Goal: Check status: Check status

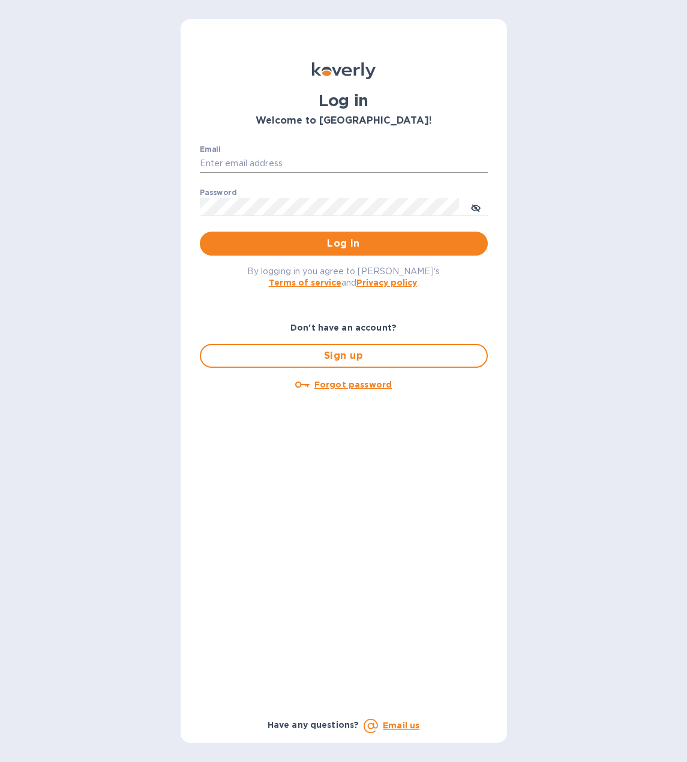
click at [308, 157] on input "Email" at bounding box center [344, 164] width 288 height 18
type input "[EMAIL_ADDRESS][DOMAIN_NAME]"
click at [200, 231] on button "Log in" at bounding box center [344, 243] width 288 height 24
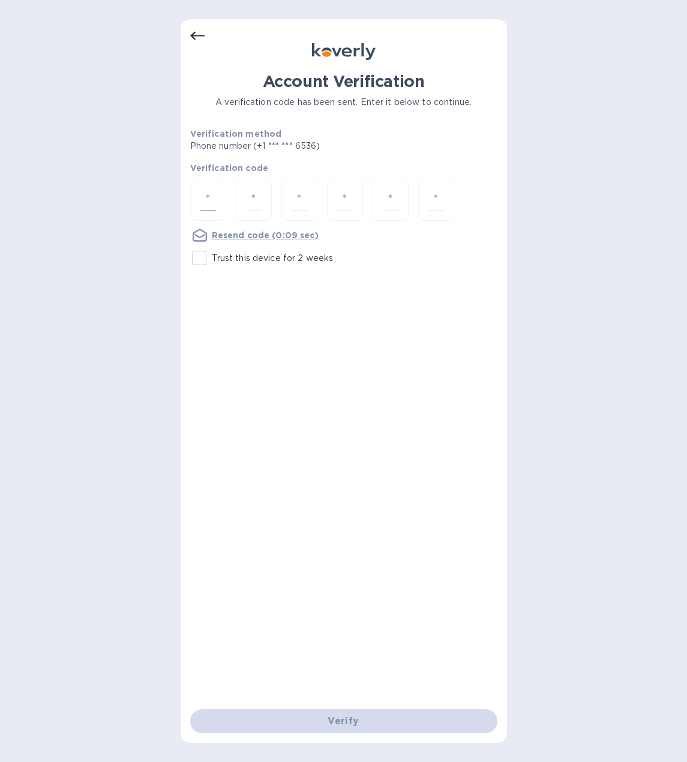
click at [212, 192] on input "number" at bounding box center [208, 200] width 16 height 22
click at [198, 254] on input "Trust this device for 2 weeks" at bounding box center [199, 257] width 25 height 25
checkbox input "true"
click at [206, 208] on input "number" at bounding box center [208, 200] width 16 height 22
type input "7"
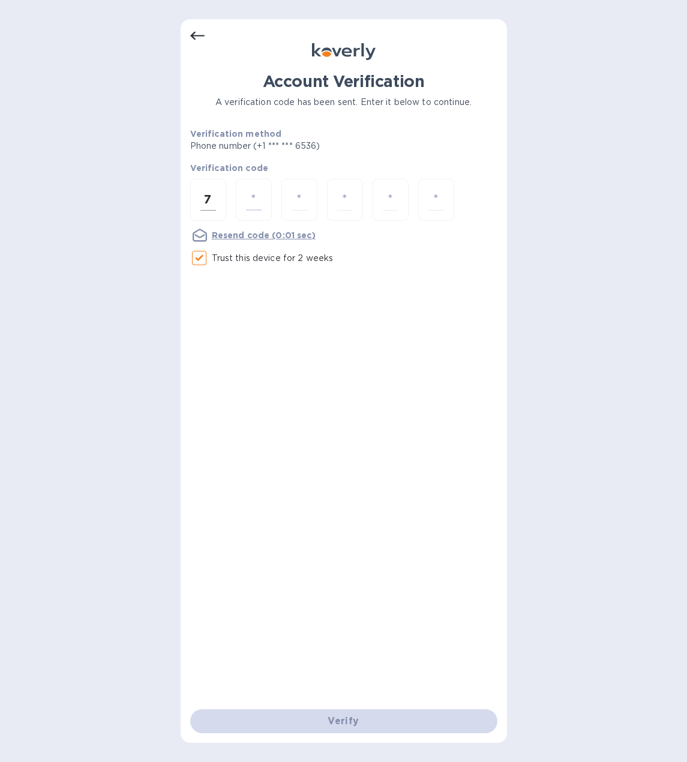
type input "9"
type input "5"
type input "2"
type input "7"
type input "1"
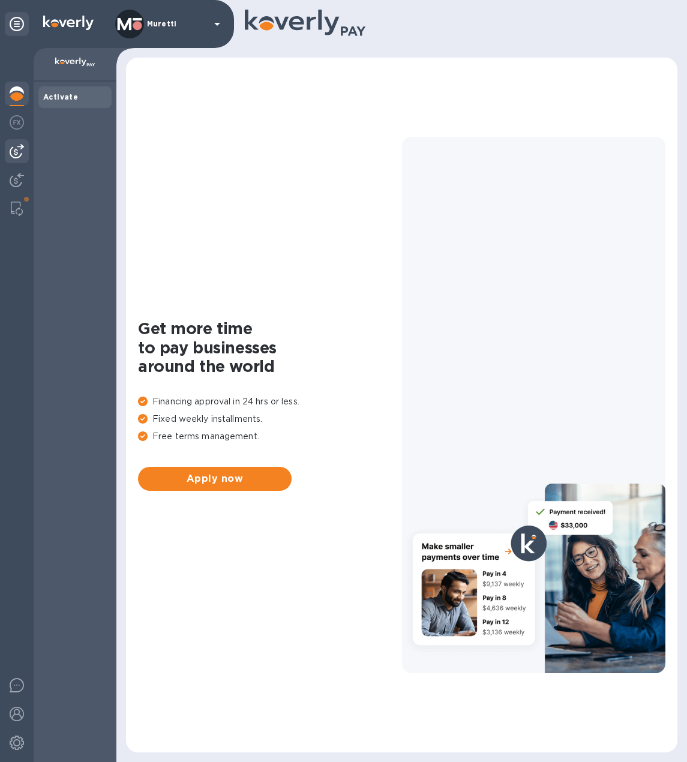
click at [19, 155] on img at bounding box center [17, 151] width 14 height 14
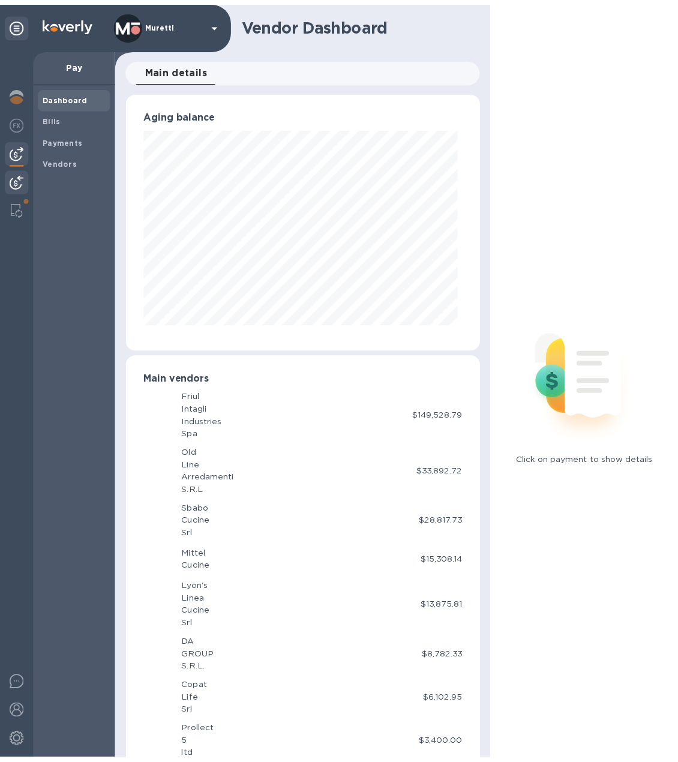
scroll to position [259, 354]
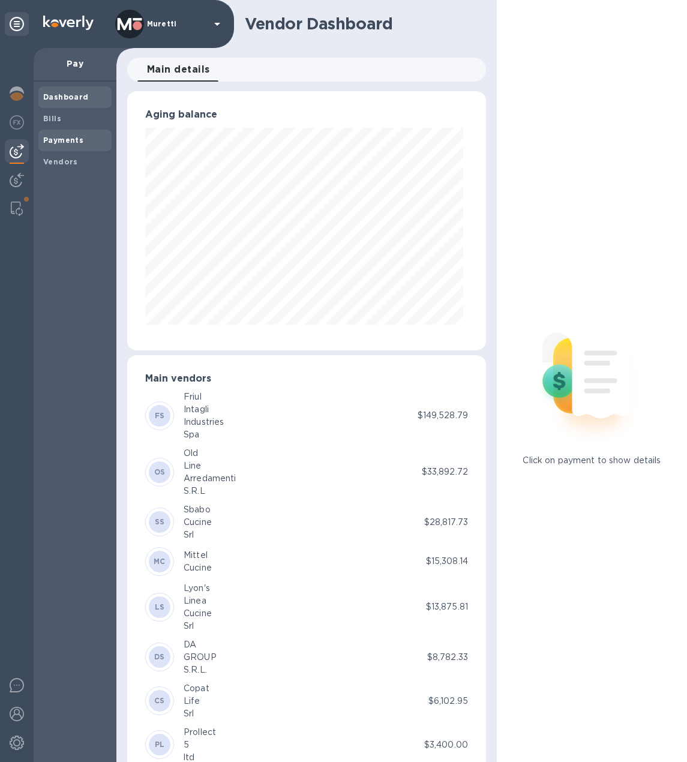
click at [60, 142] on b "Payments" at bounding box center [63, 140] width 40 height 9
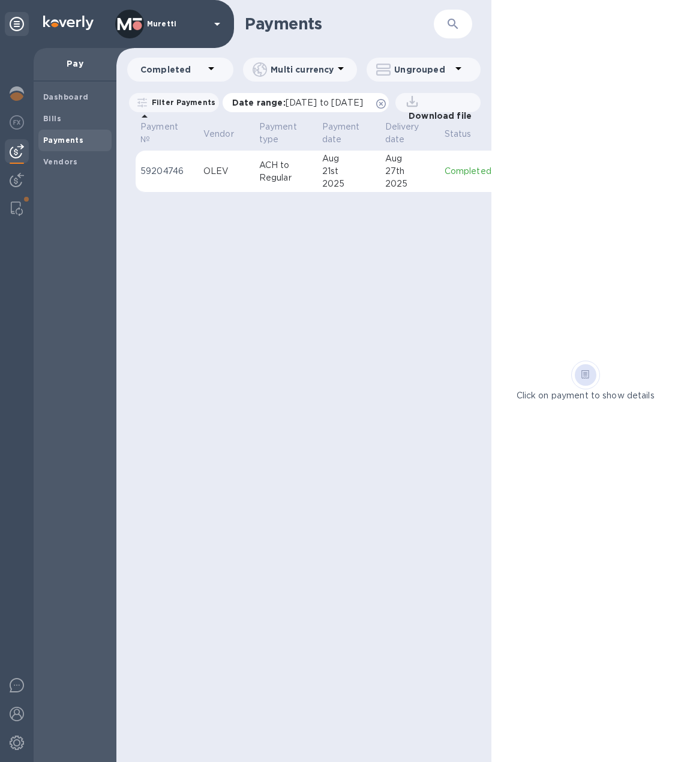
click at [386, 104] on icon at bounding box center [381, 104] width 10 height 10
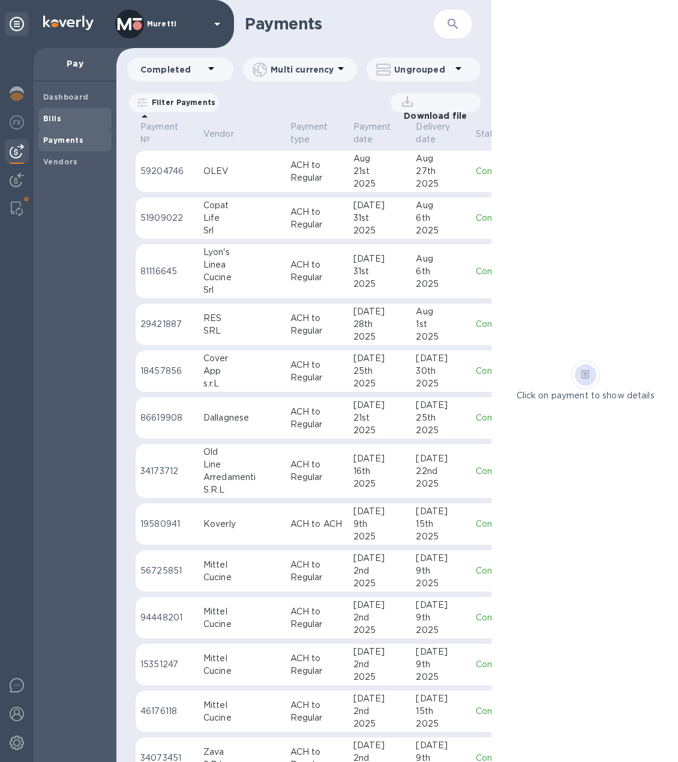
click at [58, 121] on b "Bills" at bounding box center [52, 118] width 18 height 9
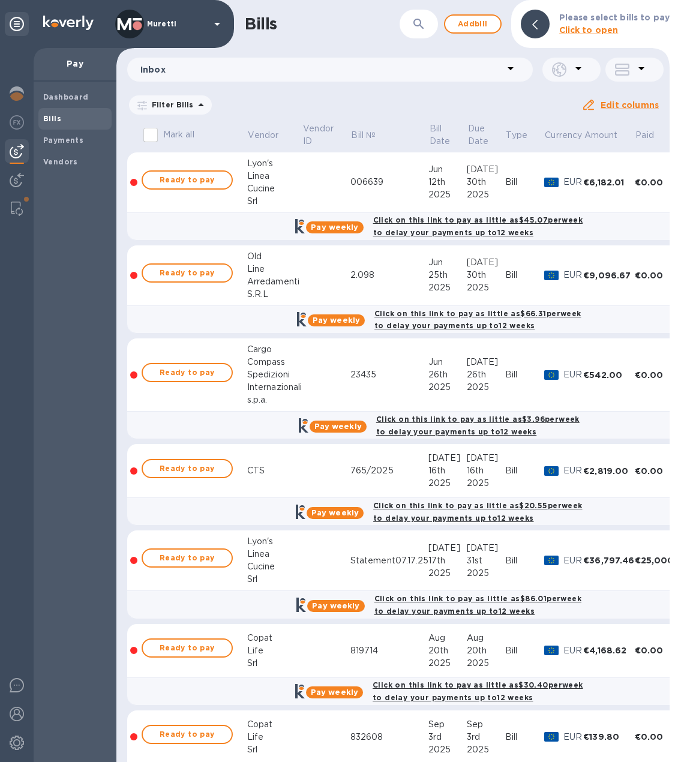
click at [0, 0] on icon at bounding box center [0, 0] width 0 height 0
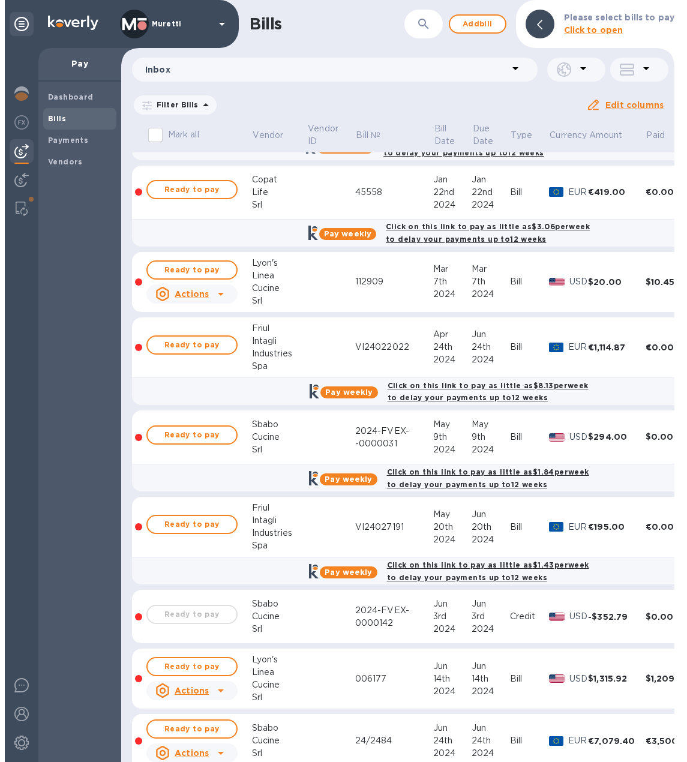
scroll to position [420, 0]
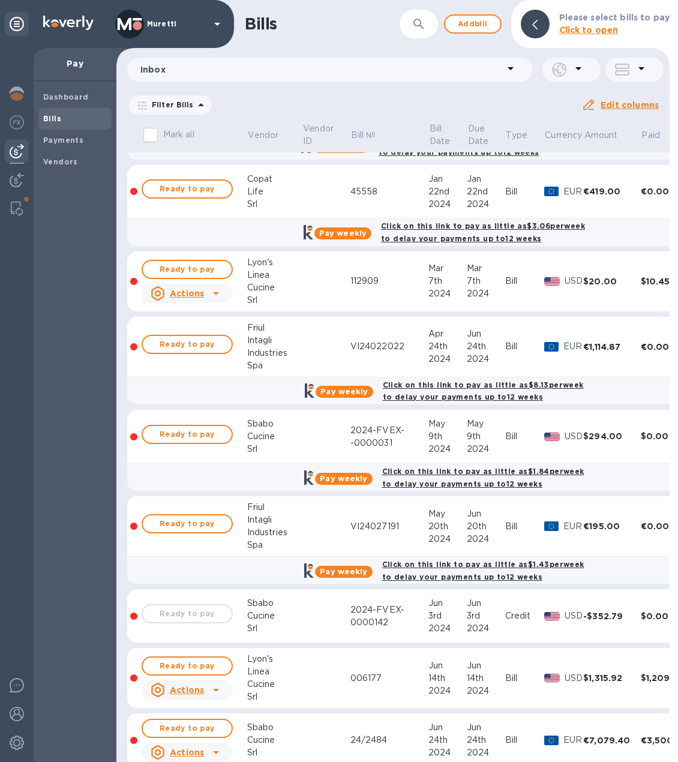
click at [636, 75] on icon at bounding box center [641, 68] width 14 height 14
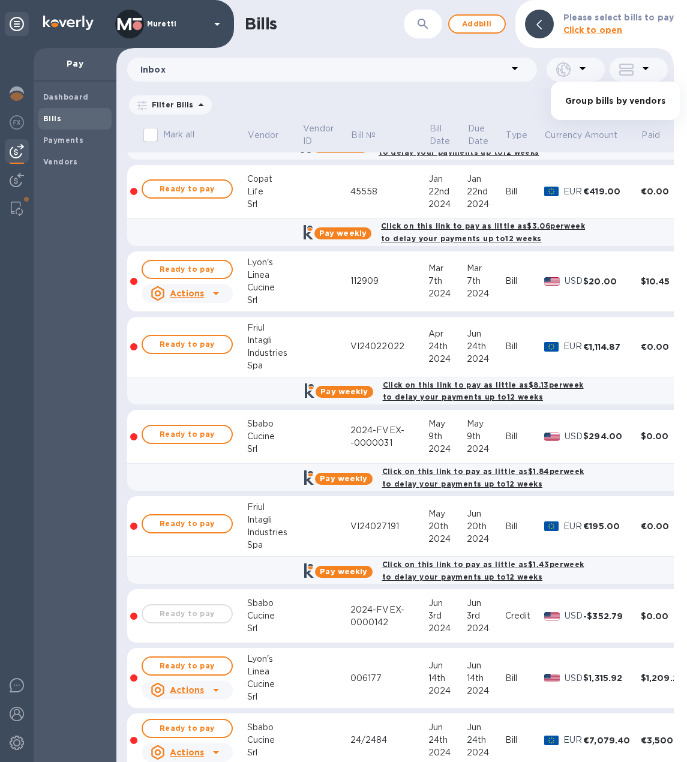
click at [613, 106] on li "Group bills by vendors" at bounding box center [615, 101] width 129 height 38
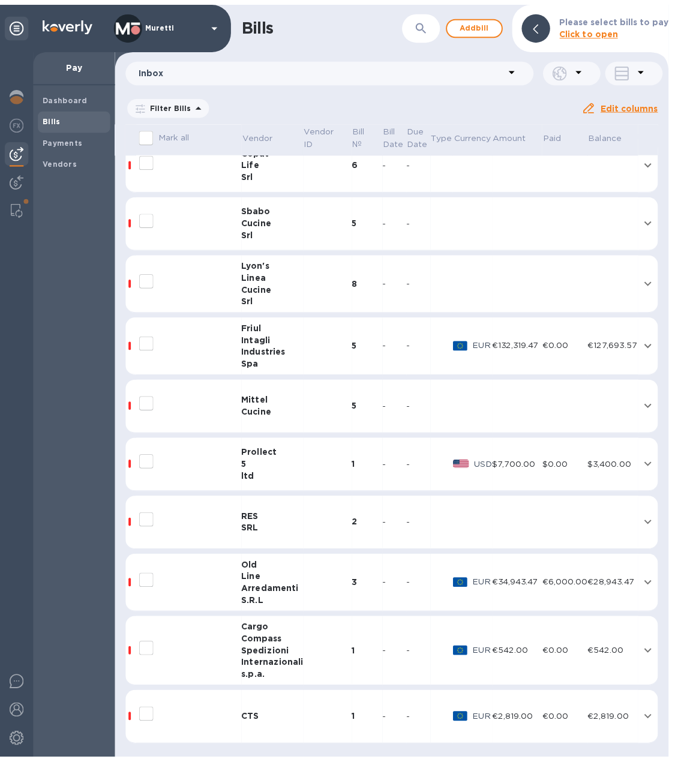
scroll to position [77, 0]
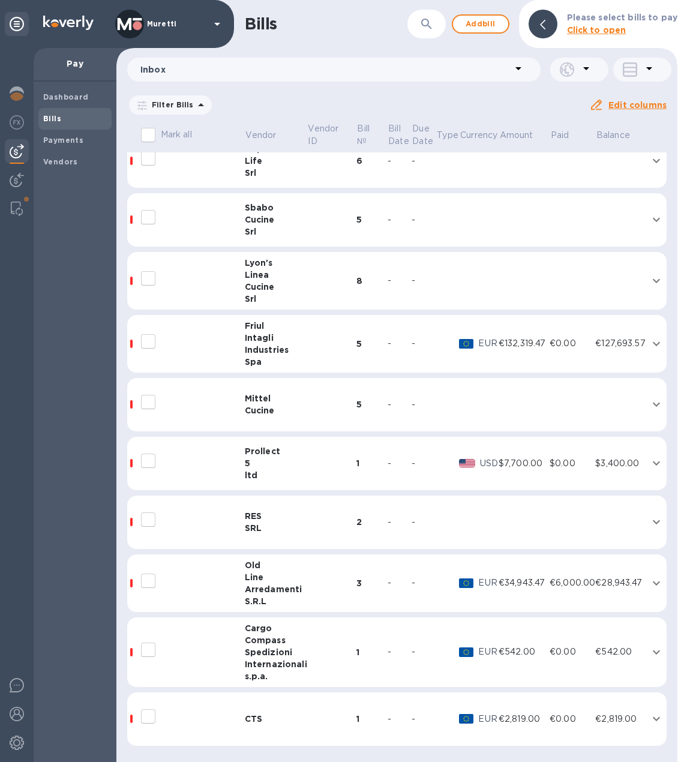
click at [270, 404] on div "Cucine" at bounding box center [276, 410] width 62 height 12
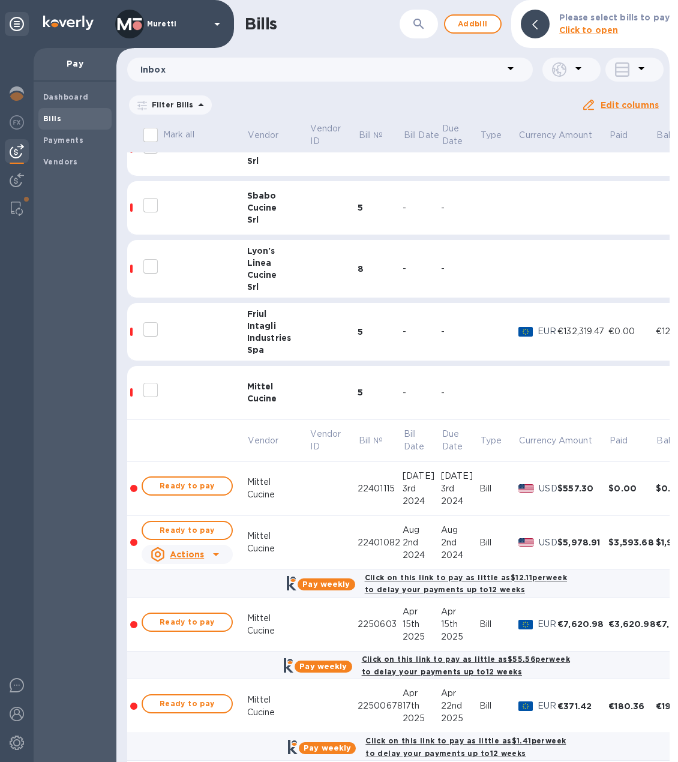
scroll to position [0, 0]
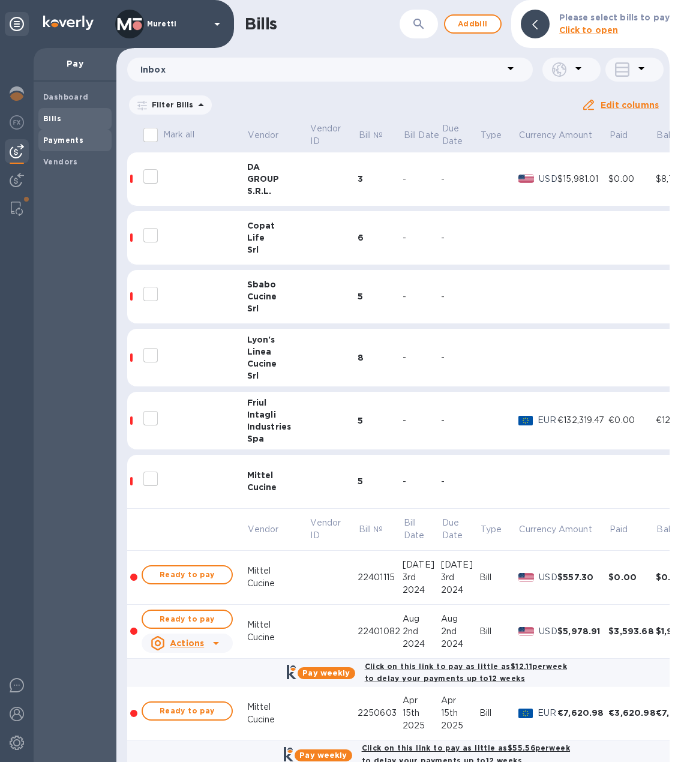
drag, startPoint x: 66, startPoint y: 140, endPoint x: 83, endPoint y: 132, distance: 18.5
click at [67, 139] on b "Payments" at bounding box center [63, 140] width 40 height 9
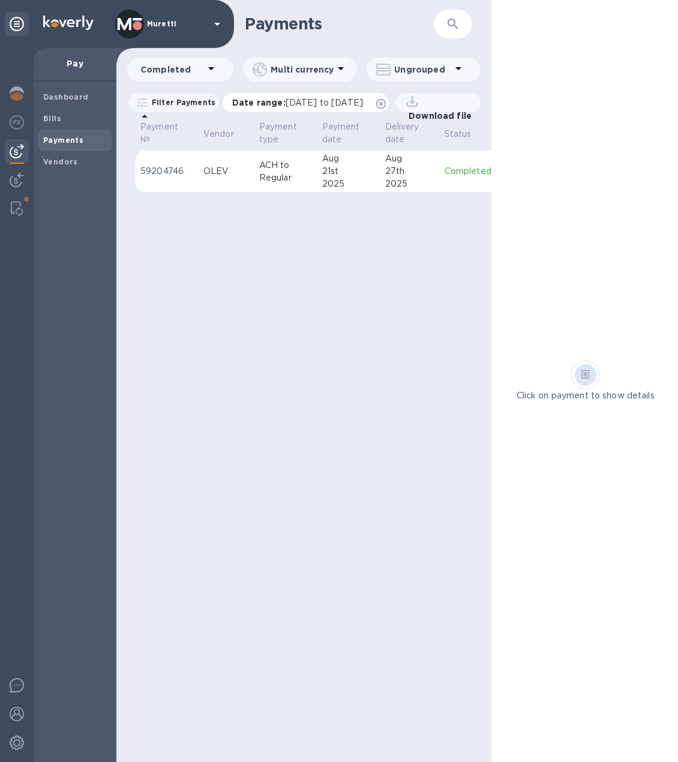
click at [386, 105] on icon at bounding box center [381, 104] width 10 height 10
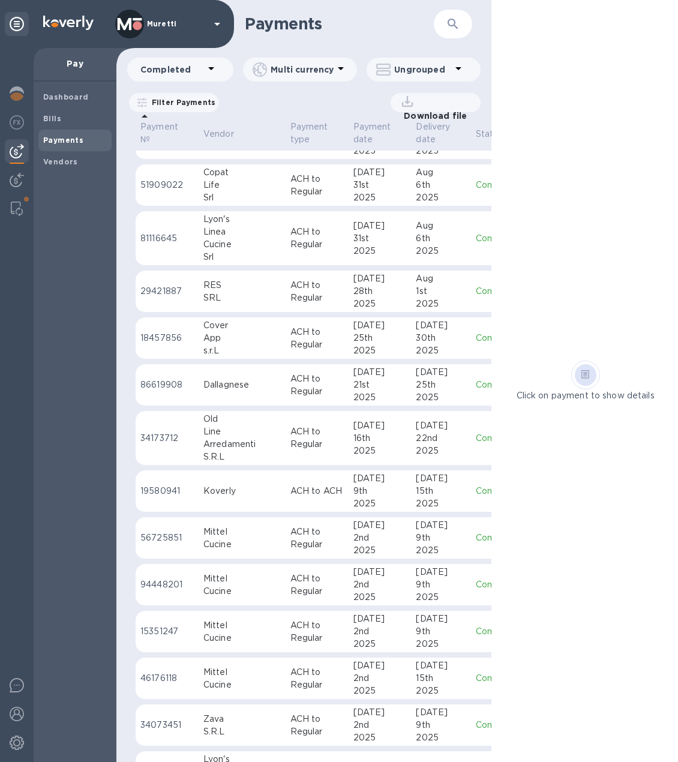
scroll to position [60, 0]
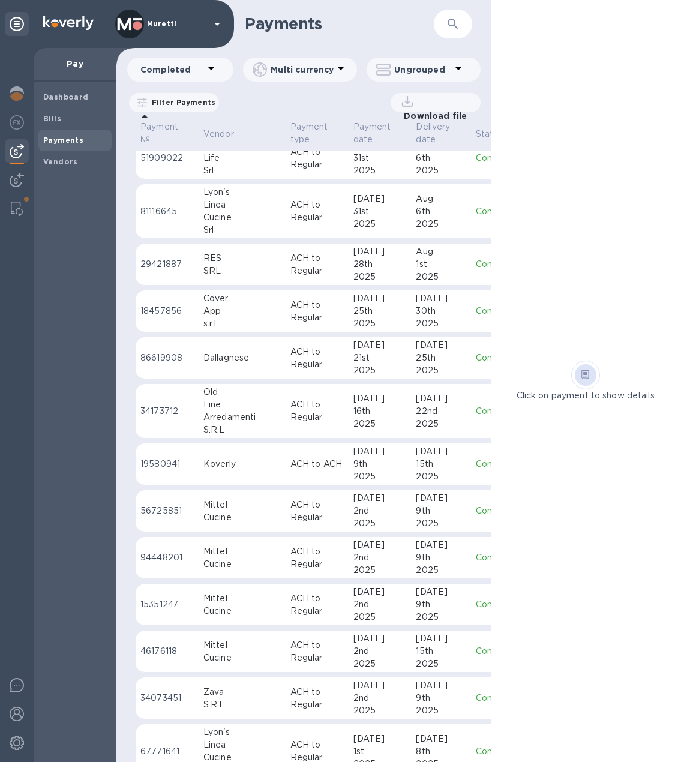
click at [254, 504] on div "Mittel" at bounding box center [241, 504] width 77 height 13
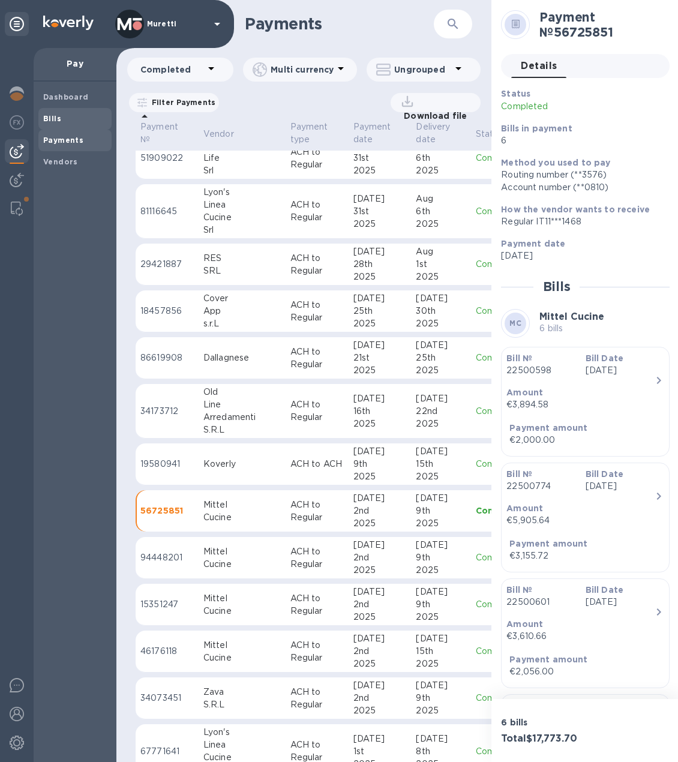
click at [59, 118] on b "Bills" at bounding box center [52, 118] width 18 height 9
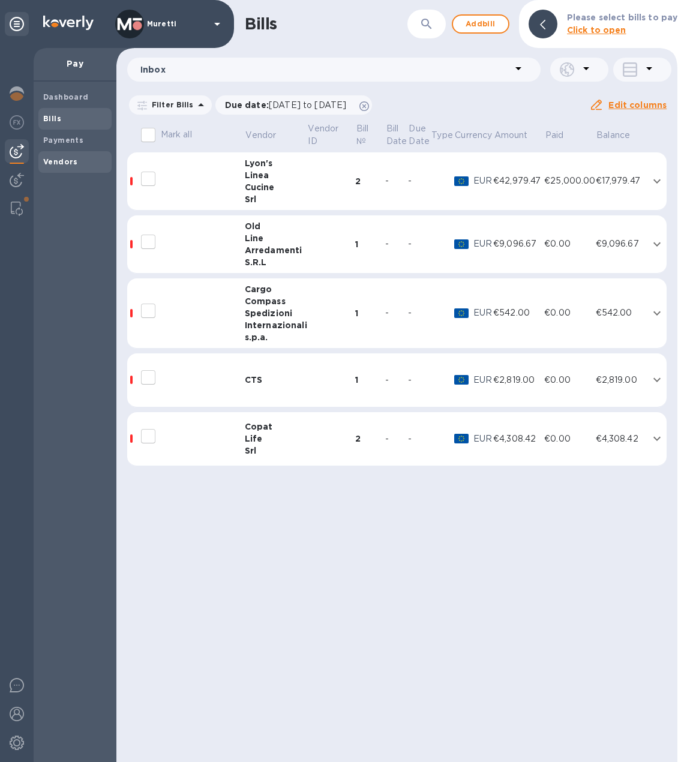
click at [69, 164] on b "Vendors" at bounding box center [60, 161] width 35 height 9
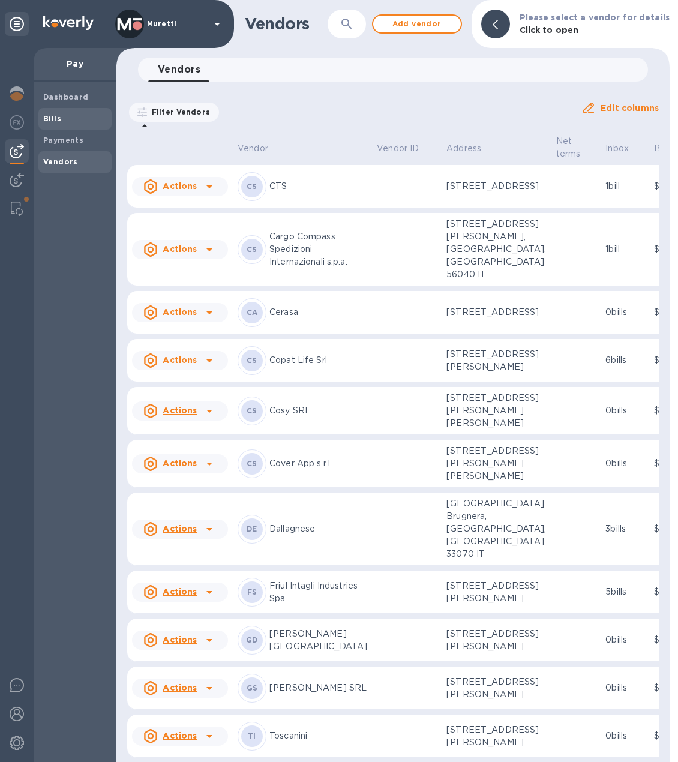
click at [64, 116] on span "Bills" at bounding box center [75, 119] width 64 height 12
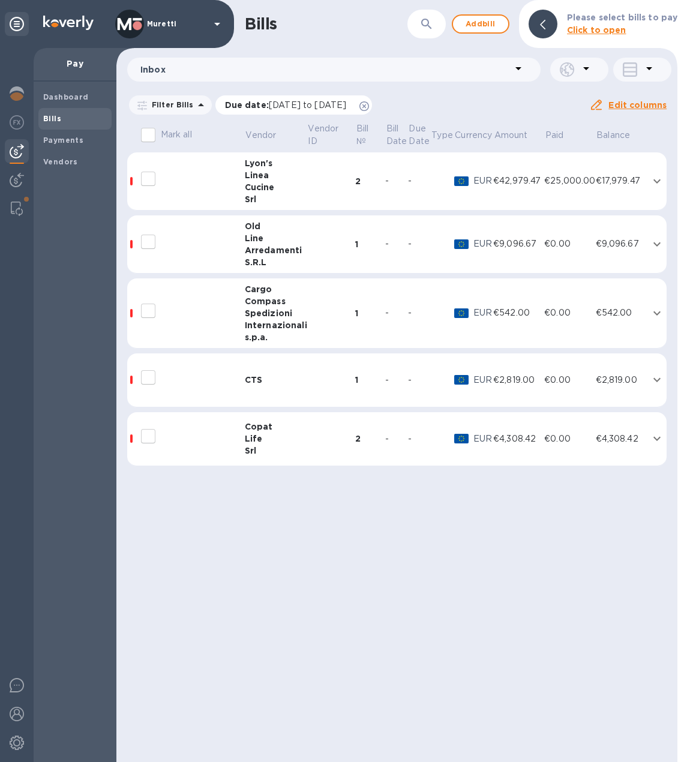
click at [369, 107] on icon at bounding box center [364, 106] width 10 height 10
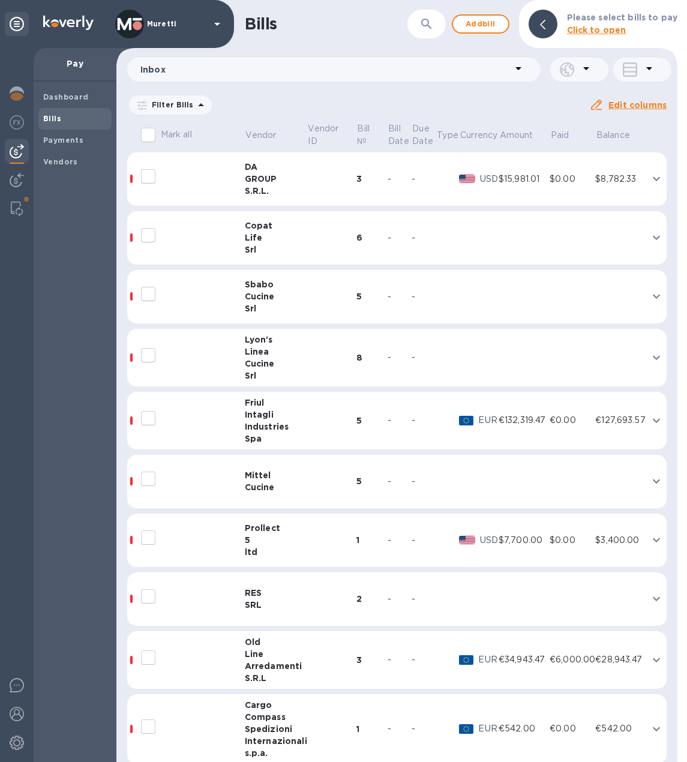
click at [276, 481] on div "Cucine" at bounding box center [276, 487] width 62 height 12
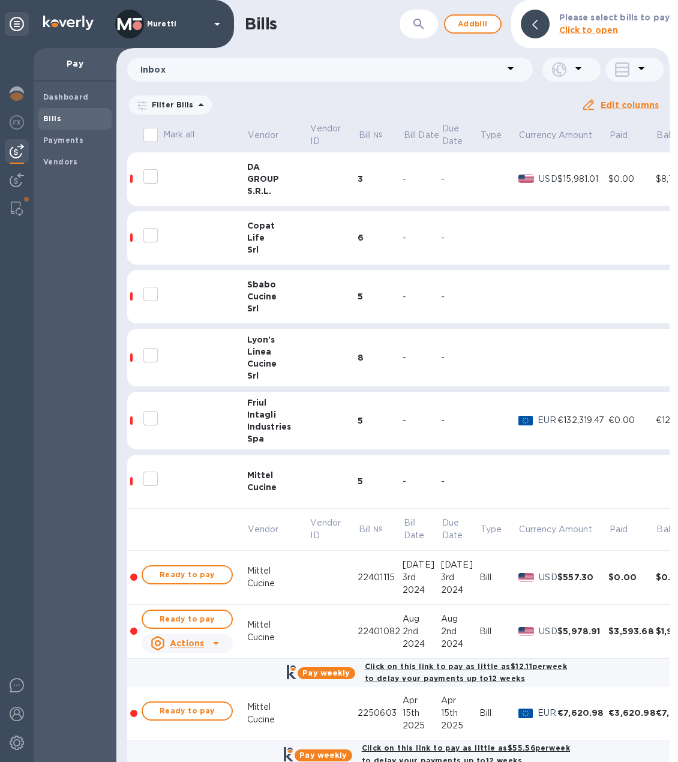
click at [429, 19] on button "button" at bounding box center [418, 24] width 29 height 29
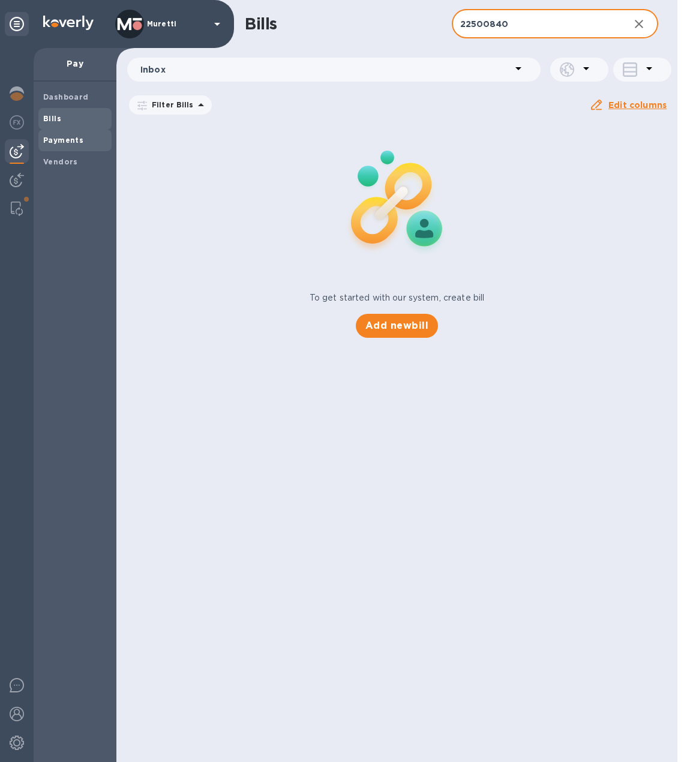
type input "22500840"
click at [78, 137] on b "Payments" at bounding box center [63, 140] width 40 height 9
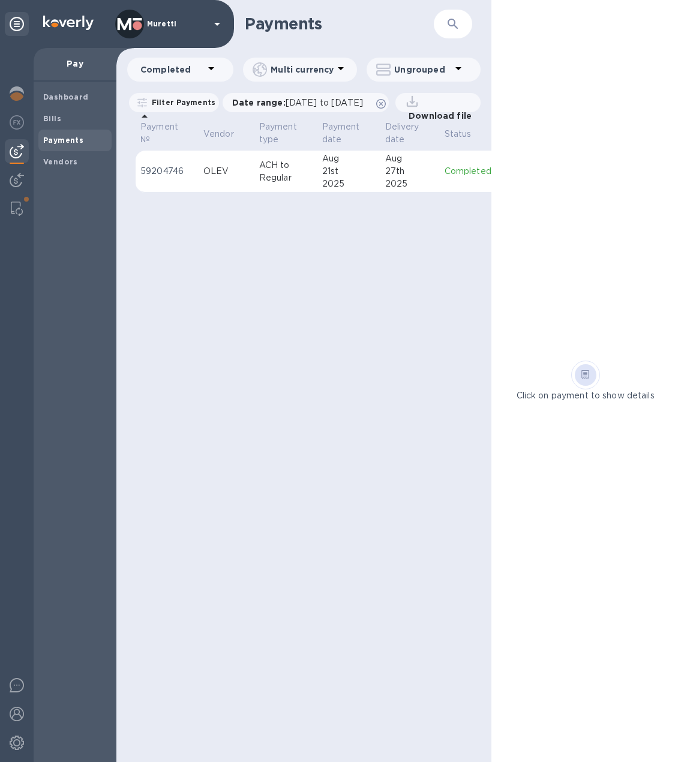
click at [450, 19] on icon "button" at bounding box center [453, 24] width 14 height 14
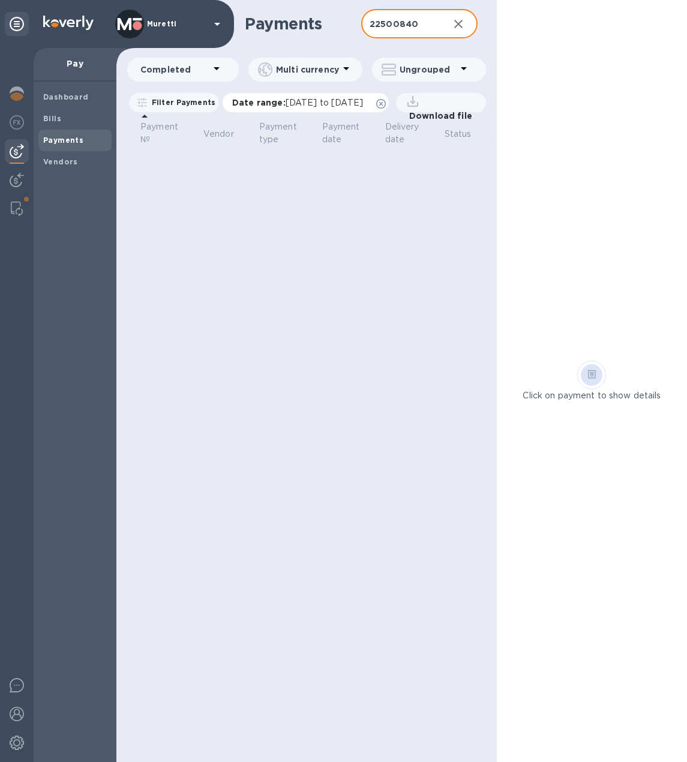
type input "22500840"
click at [386, 103] on icon at bounding box center [381, 104] width 10 height 10
click at [9, 185] on div at bounding box center [17, 181] width 24 height 26
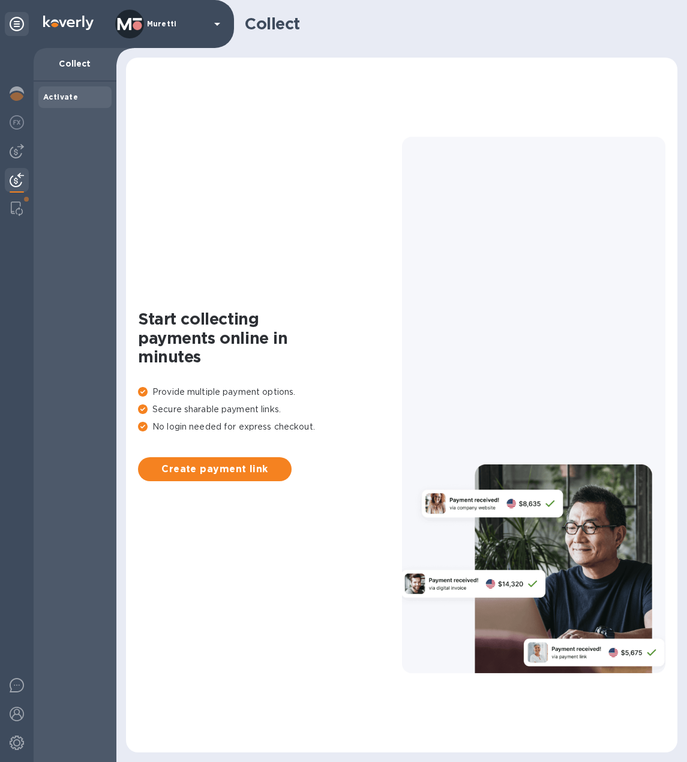
click at [11, 163] on div at bounding box center [17, 405] width 34 height 714
click at [13, 156] on img at bounding box center [17, 151] width 14 height 14
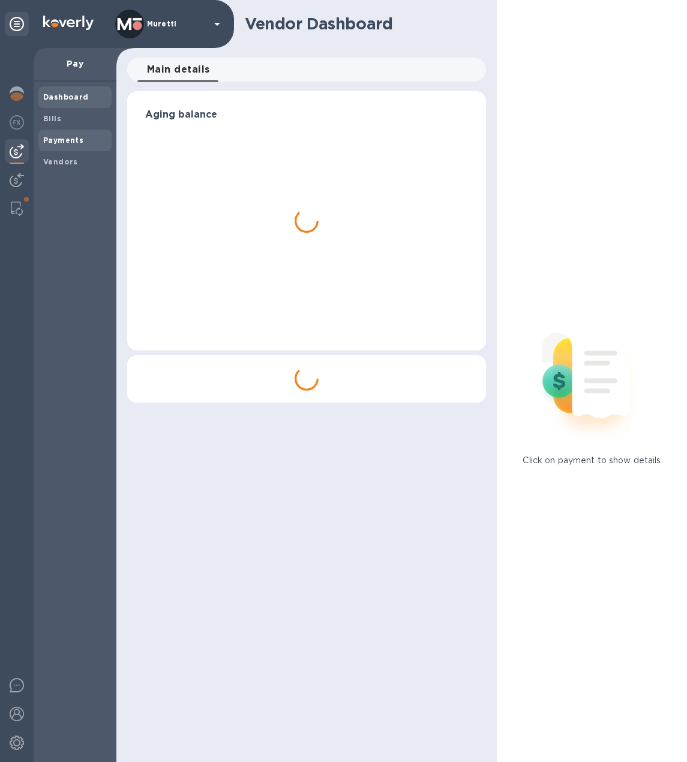
click at [70, 132] on div "Payments" at bounding box center [74, 141] width 73 height 22
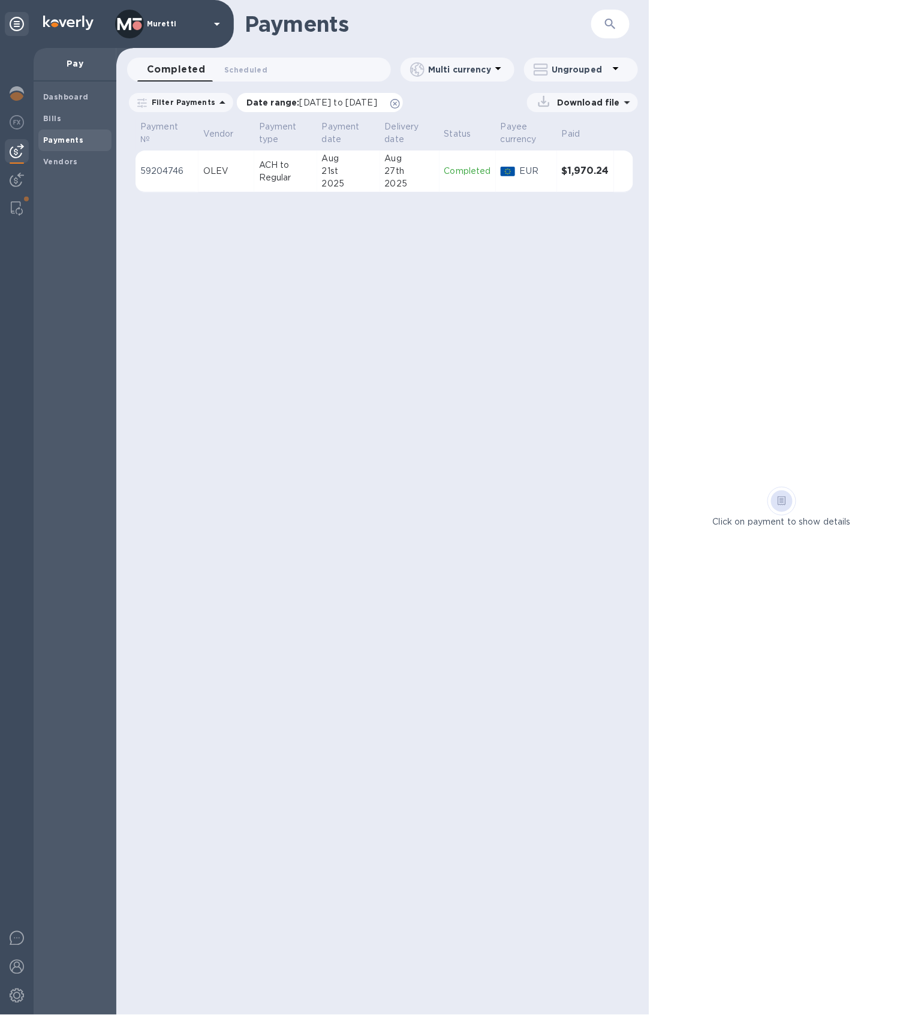
click at [400, 106] on icon at bounding box center [395, 104] width 10 height 10
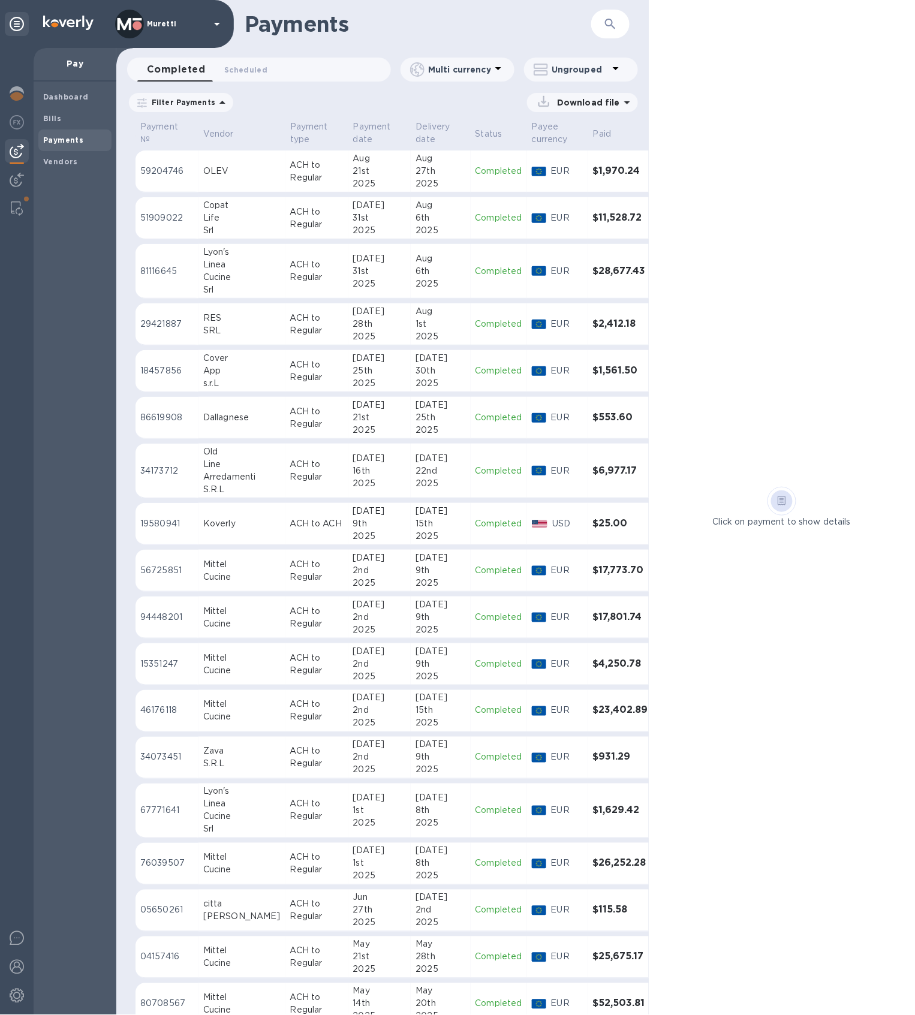
click at [225, 563] on div "Mittel" at bounding box center [241, 564] width 77 height 13
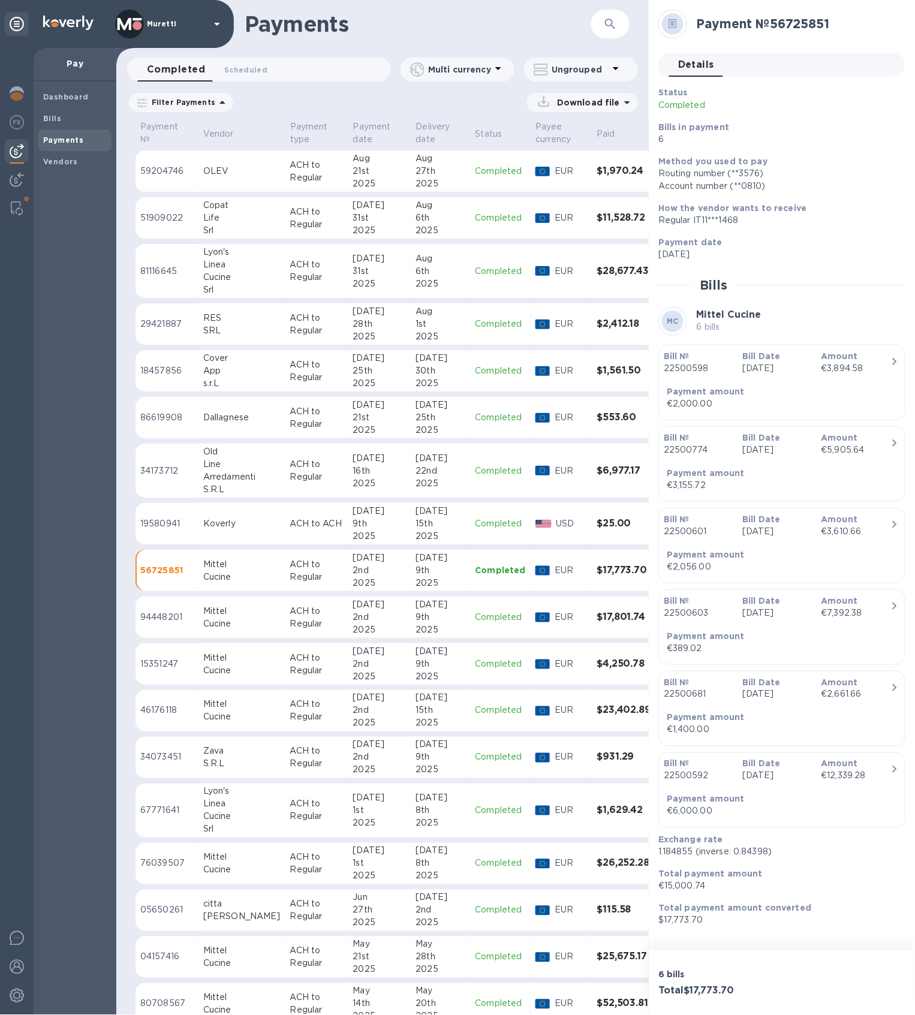
click at [224, 612] on div "Mittel" at bounding box center [241, 611] width 77 height 13
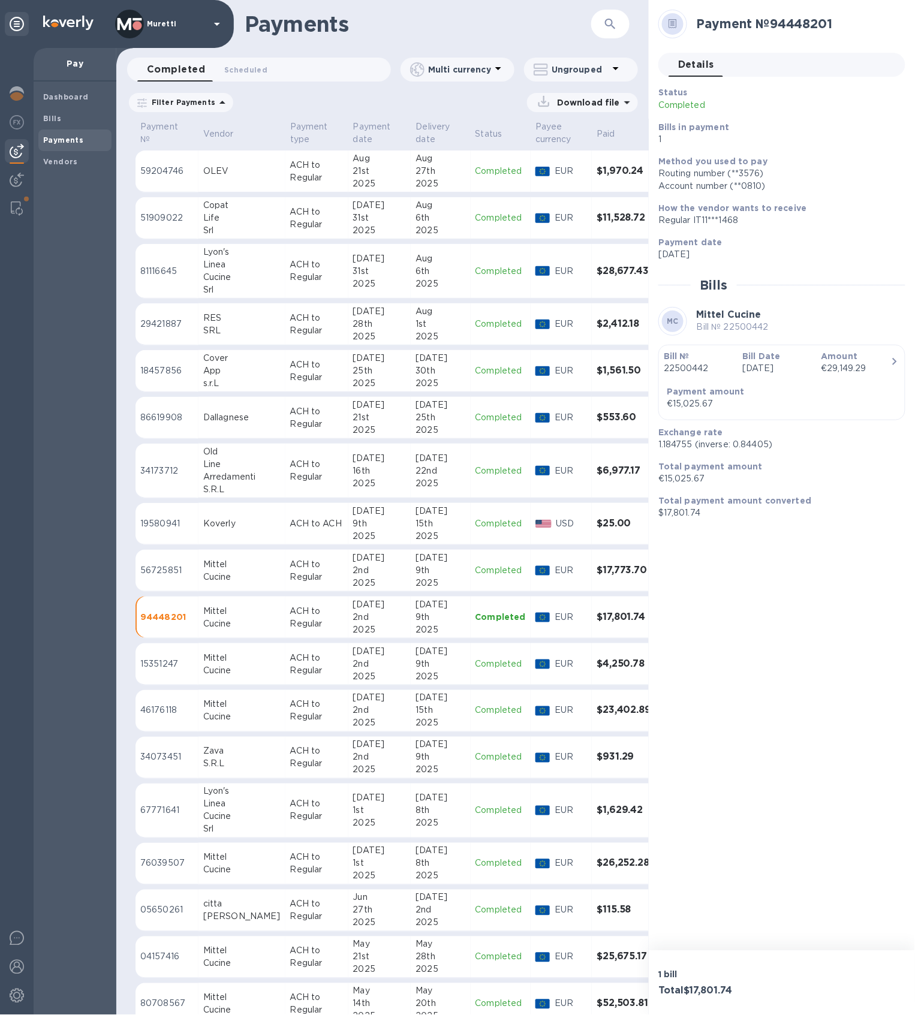
click at [226, 663] on div "Mittel" at bounding box center [241, 658] width 77 height 13
click at [290, 706] on p "ACH to Regular" at bounding box center [316, 711] width 53 height 25
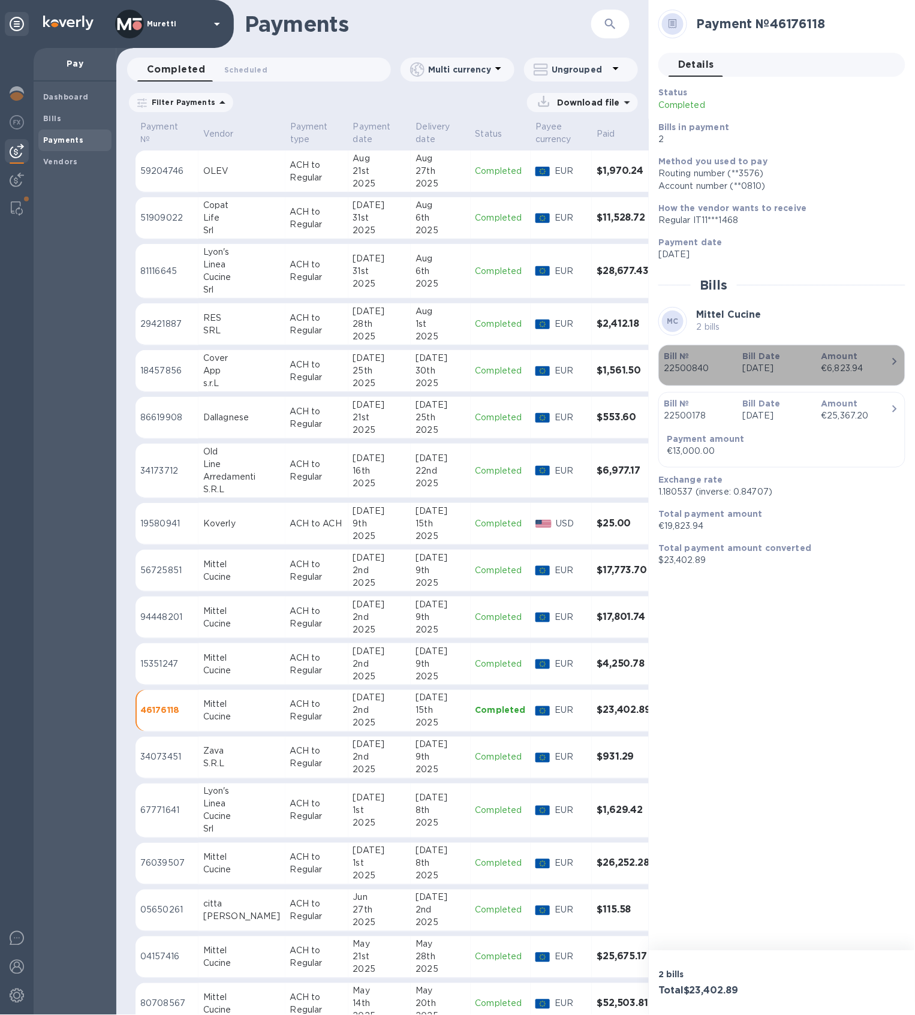
click at [686, 366] on div "€6,823.94" at bounding box center [856, 368] width 69 height 13
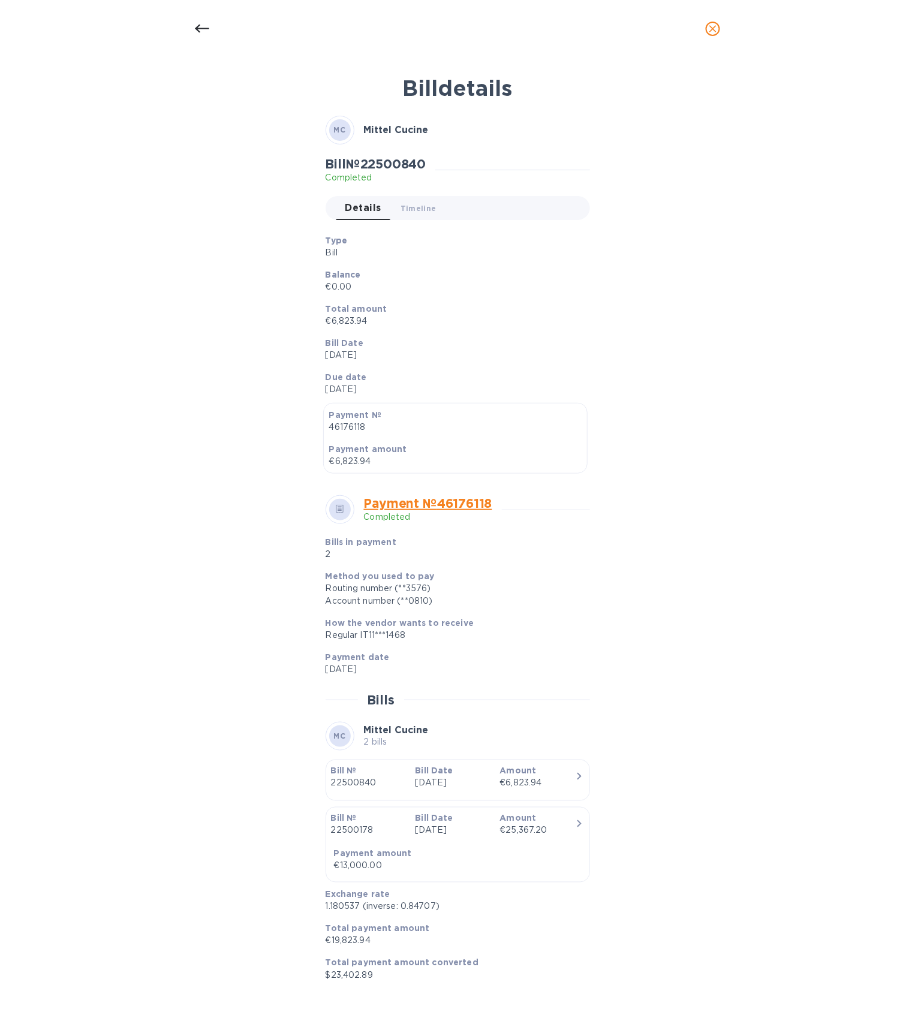
scroll to position [13, 0]
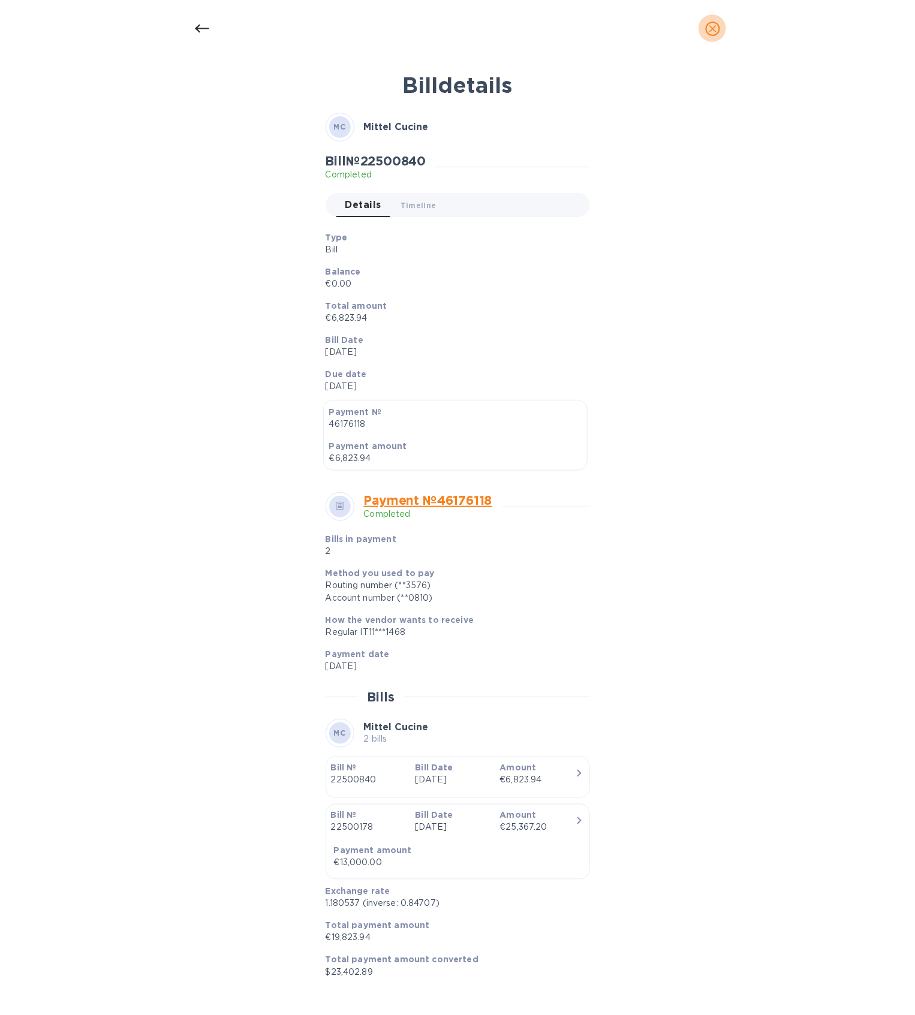
click at [686, 30] on icon "close" at bounding box center [713, 29] width 12 height 12
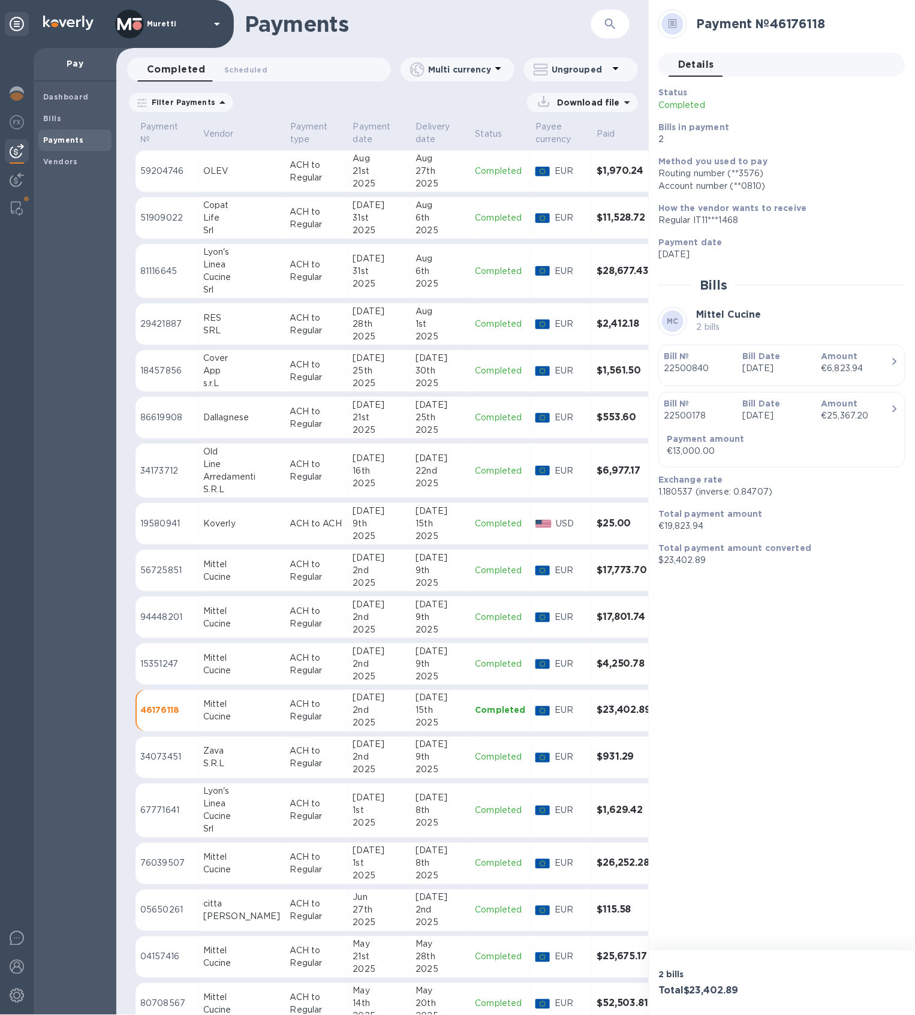
click at [231, 375] on div "App" at bounding box center [241, 371] width 77 height 13
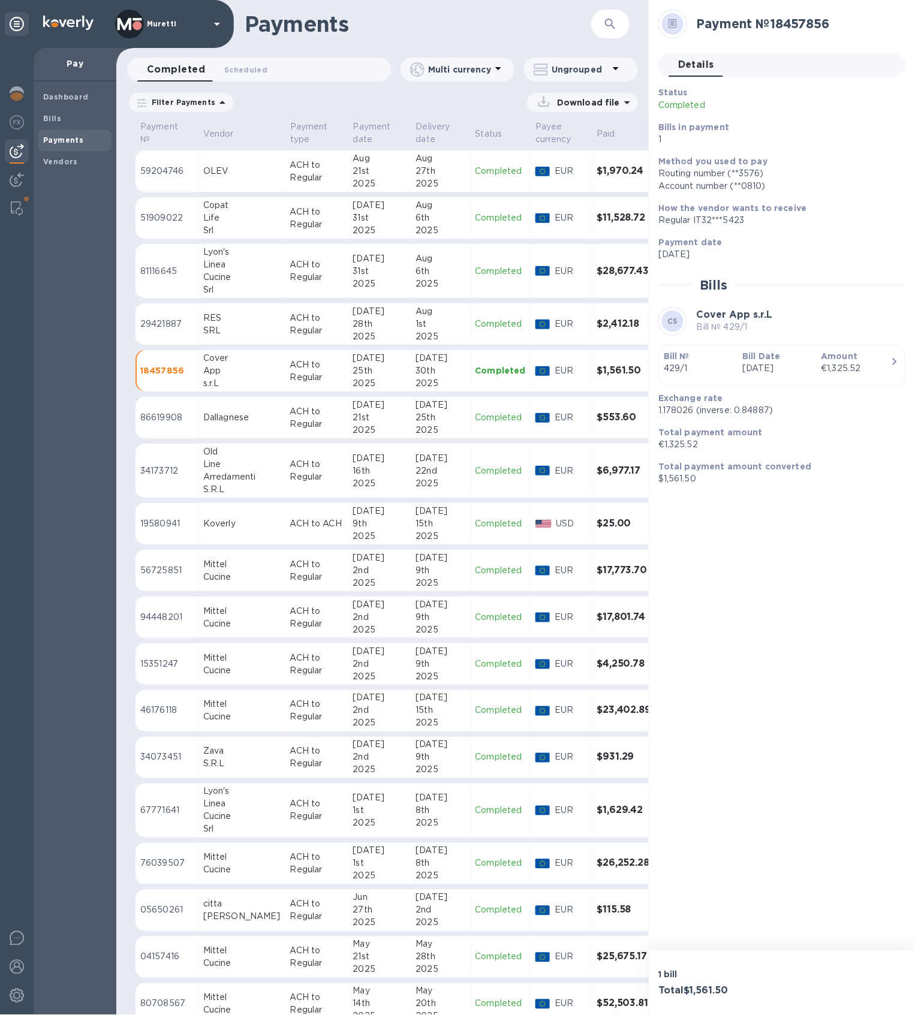
click at [213, 572] on div "Cucine" at bounding box center [241, 577] width 77 height 13
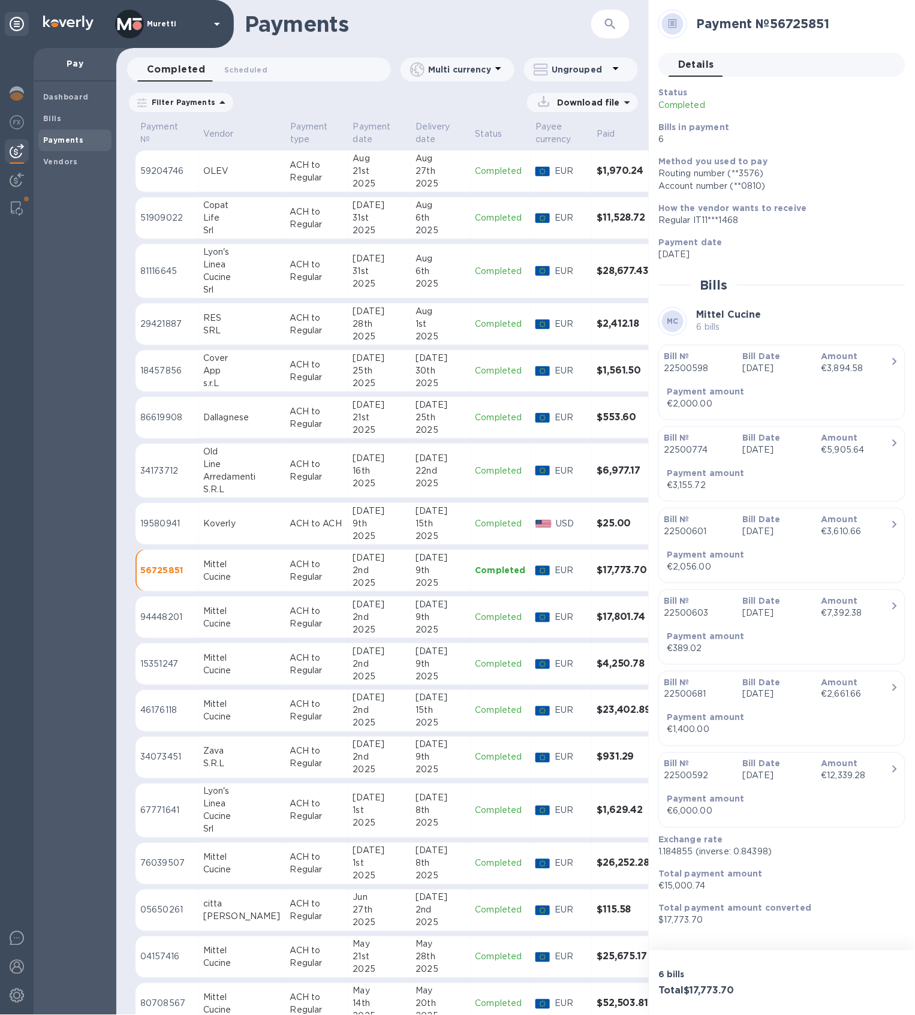
click at [219, 620] on div "Cucine" at bounding box center [241, 624] width 77 height 13
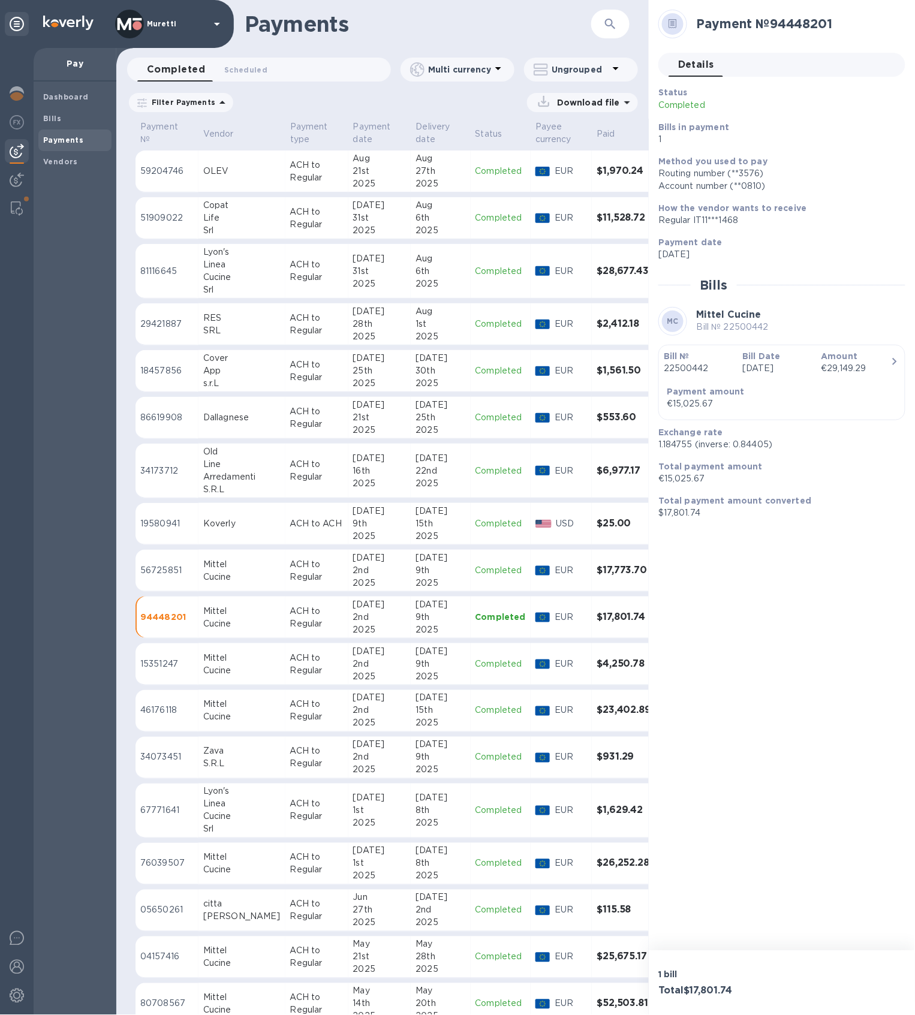
click at [233, 660] on div "Mittel" at bounding box center [241, 658] width 77 height 13
click at [223, 722] on div "Cucine" at bounding box center [241, 717] width 77 height 13
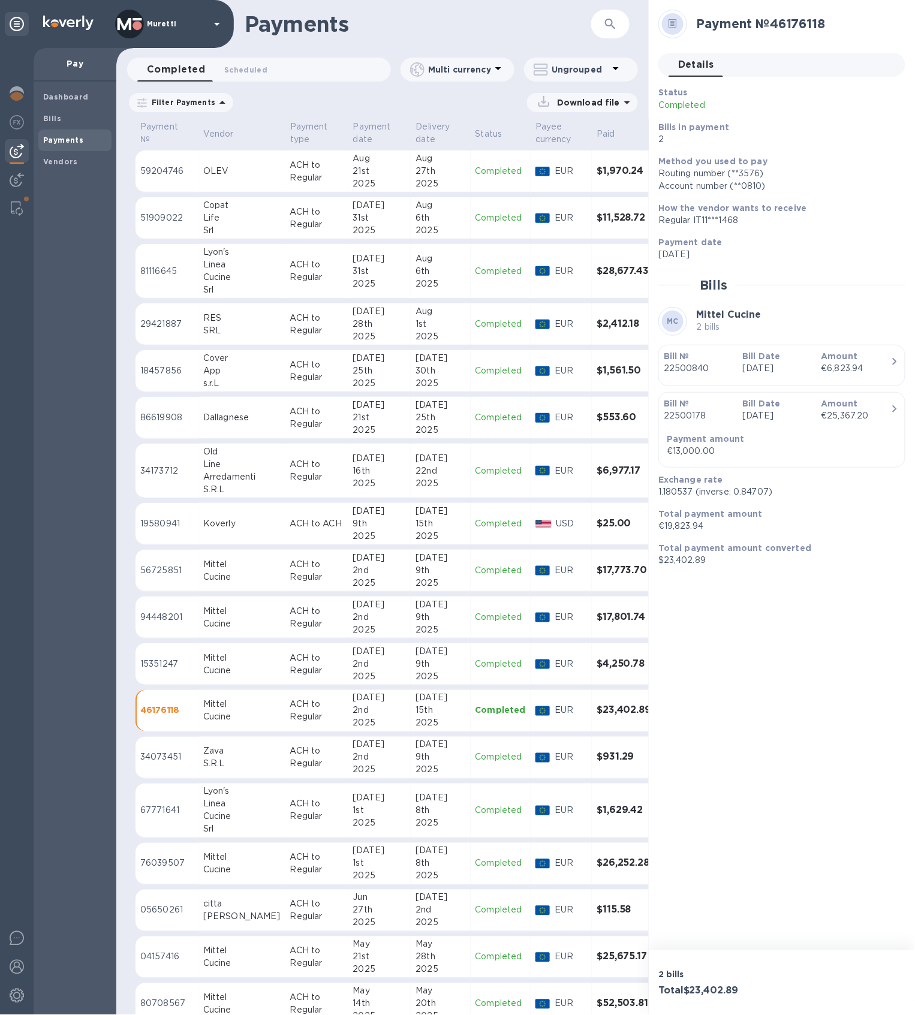
drag, startPoint x: 229, startPoint y: 856, endPoint x: 238, endPoint y: 857, distance: 9.0
click at [236, 761] on div "Mittel" at bounding box center [241, 858] width 77 height 13
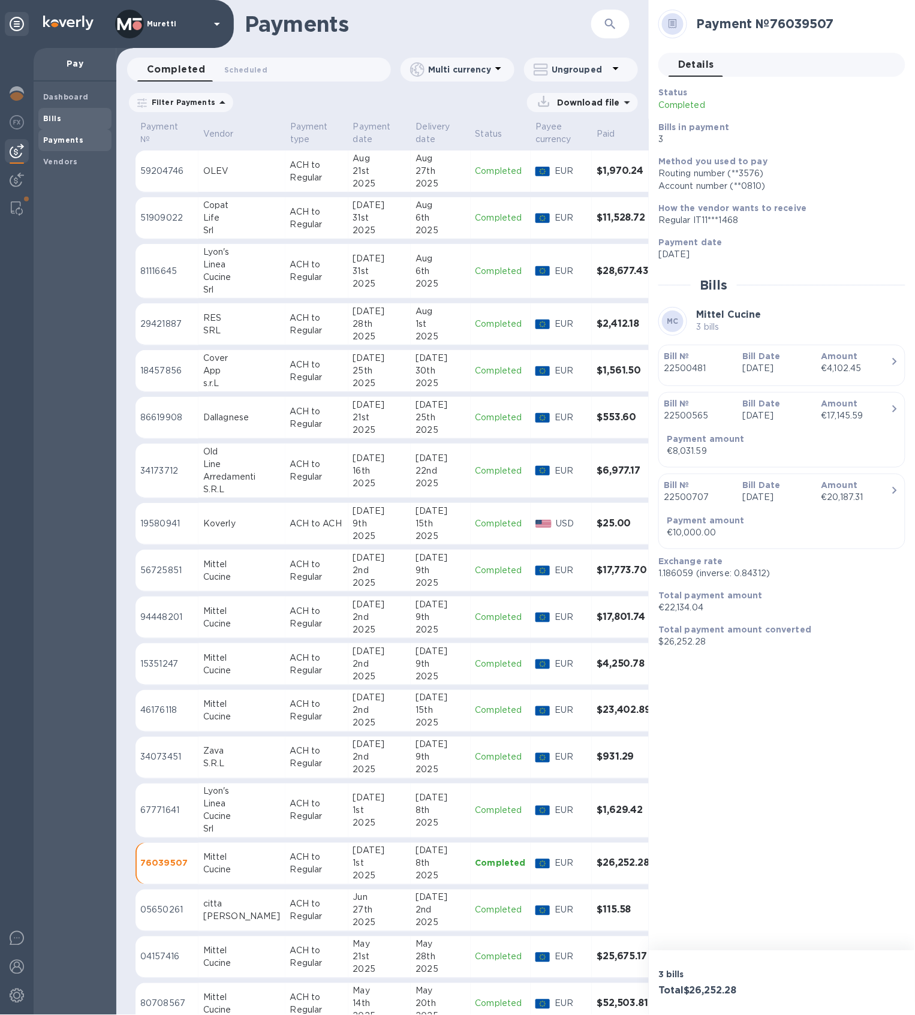
click at [50, 116] on b "Bills" at bounding box center [52, 118] width 18 height 9
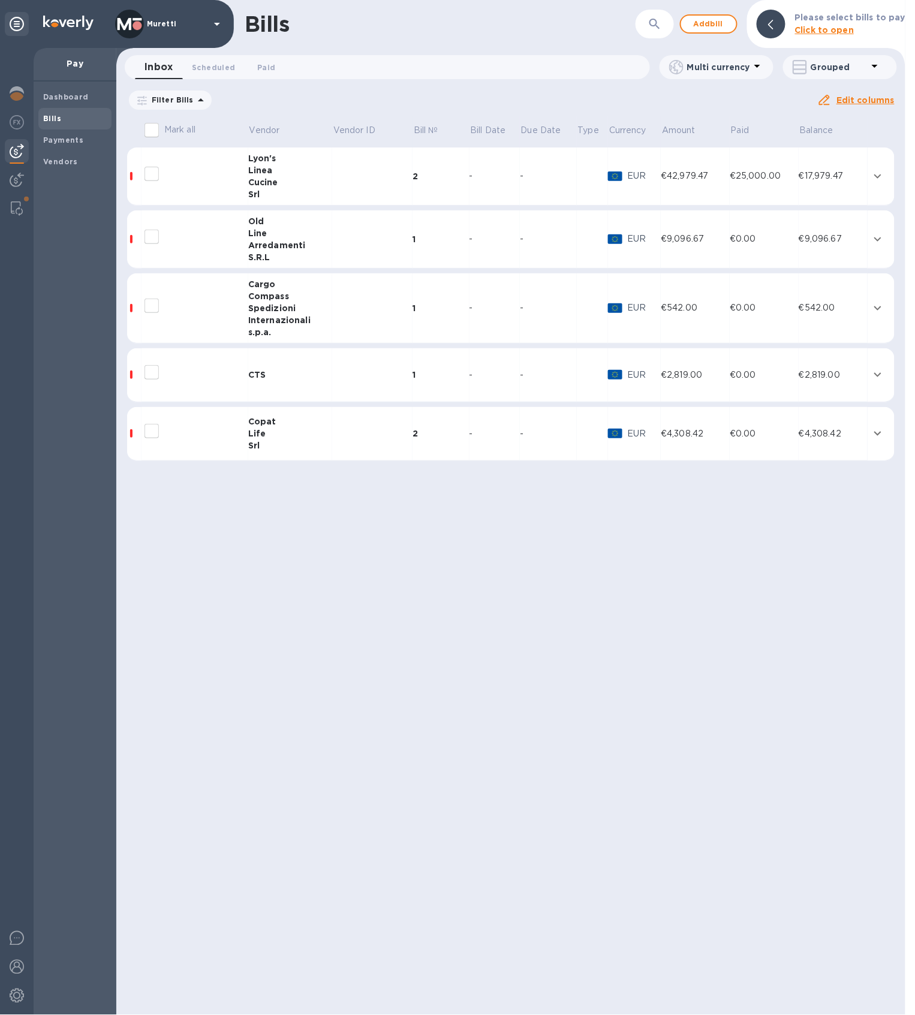
click at [0, 0] on icon at bounding box center [0, 0] width 0 height 0
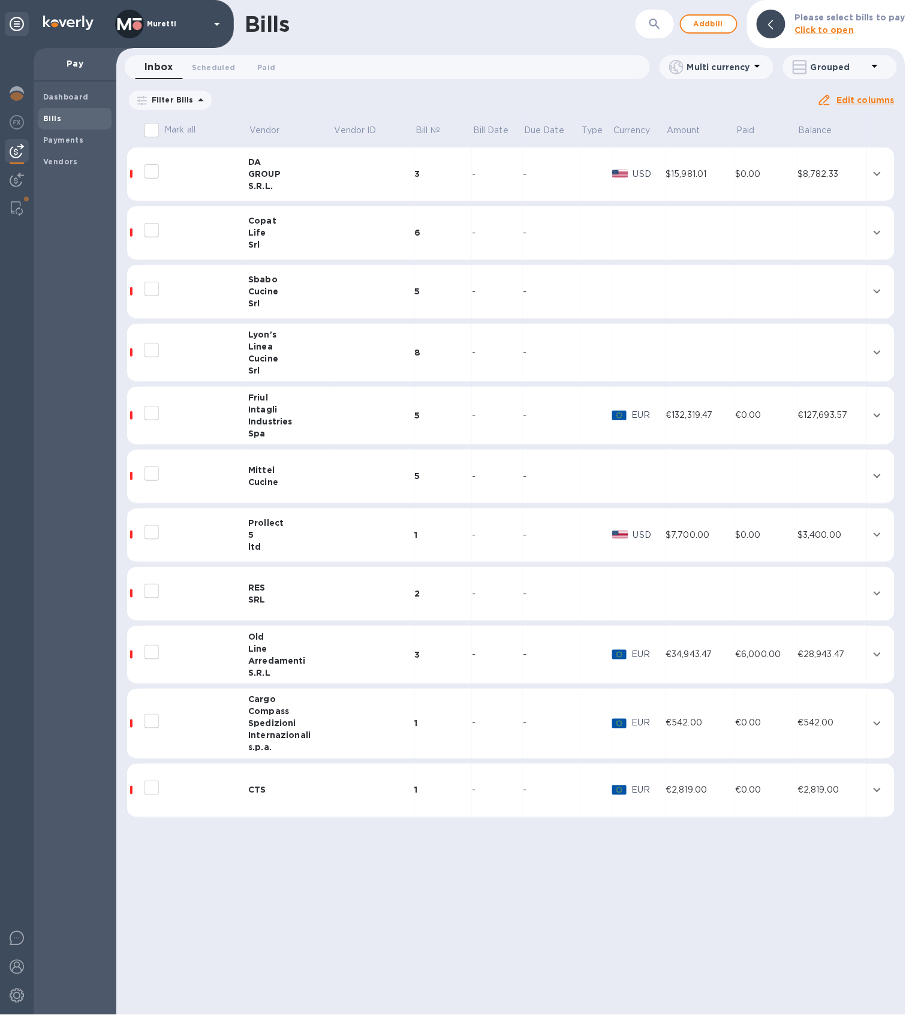
click at [288, 471] on div "Mittel" at bounding box center [290, 470] width 85 height 12
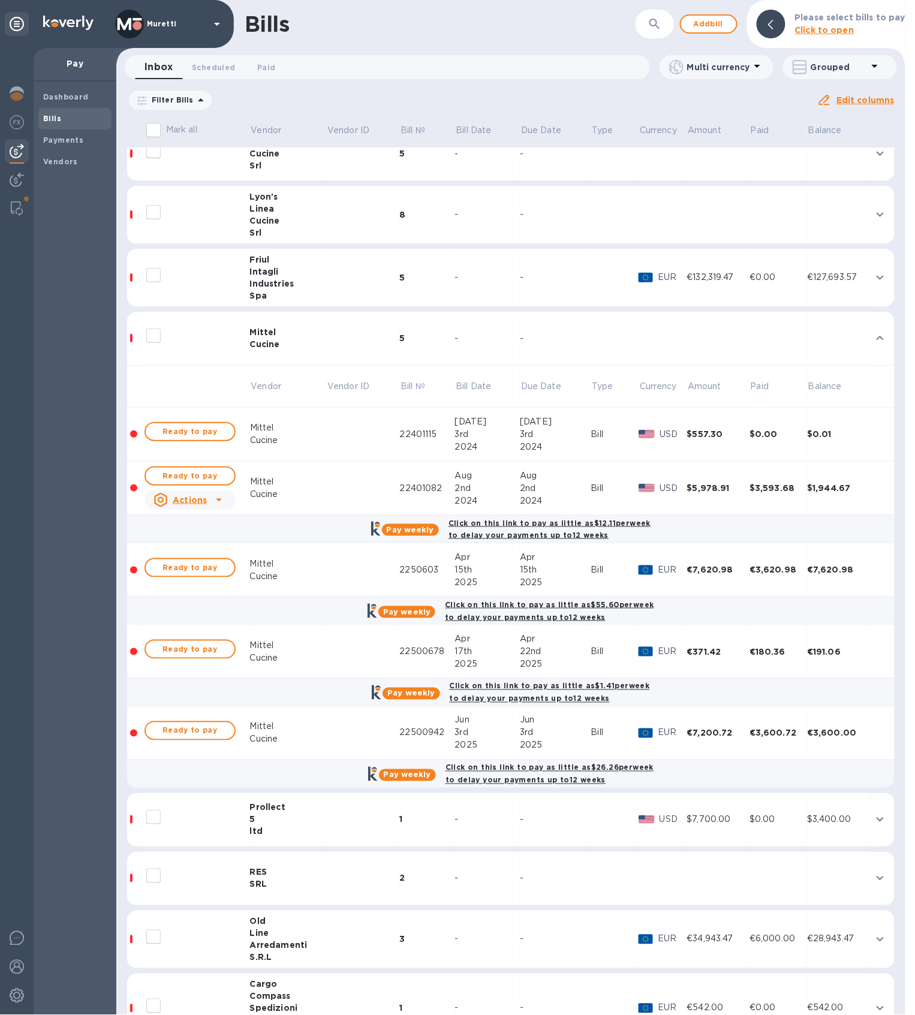
scroll to position [160, 0]
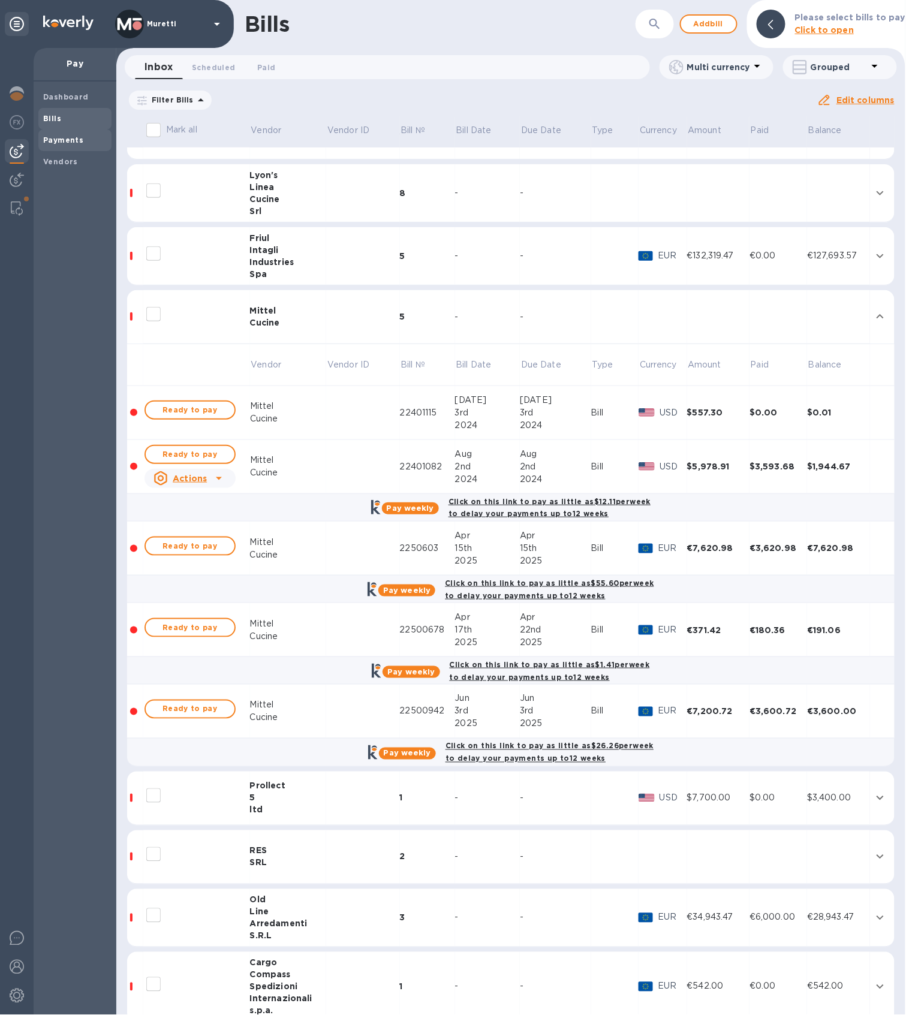
click at [68, 151] on div "Vendors" at bounding box center [74, 162] width 73 height 22
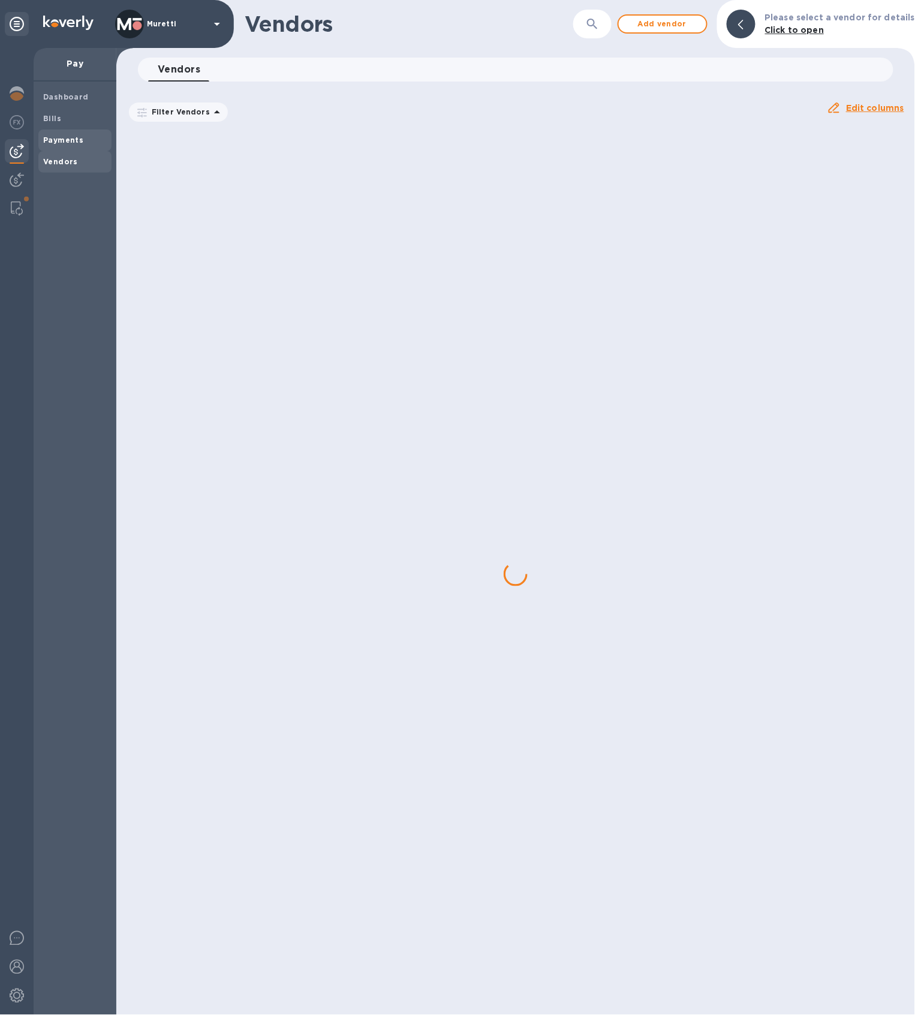
click at [58, 139] on b "Payments" at bounding box center [63, 140] width 40 height 9
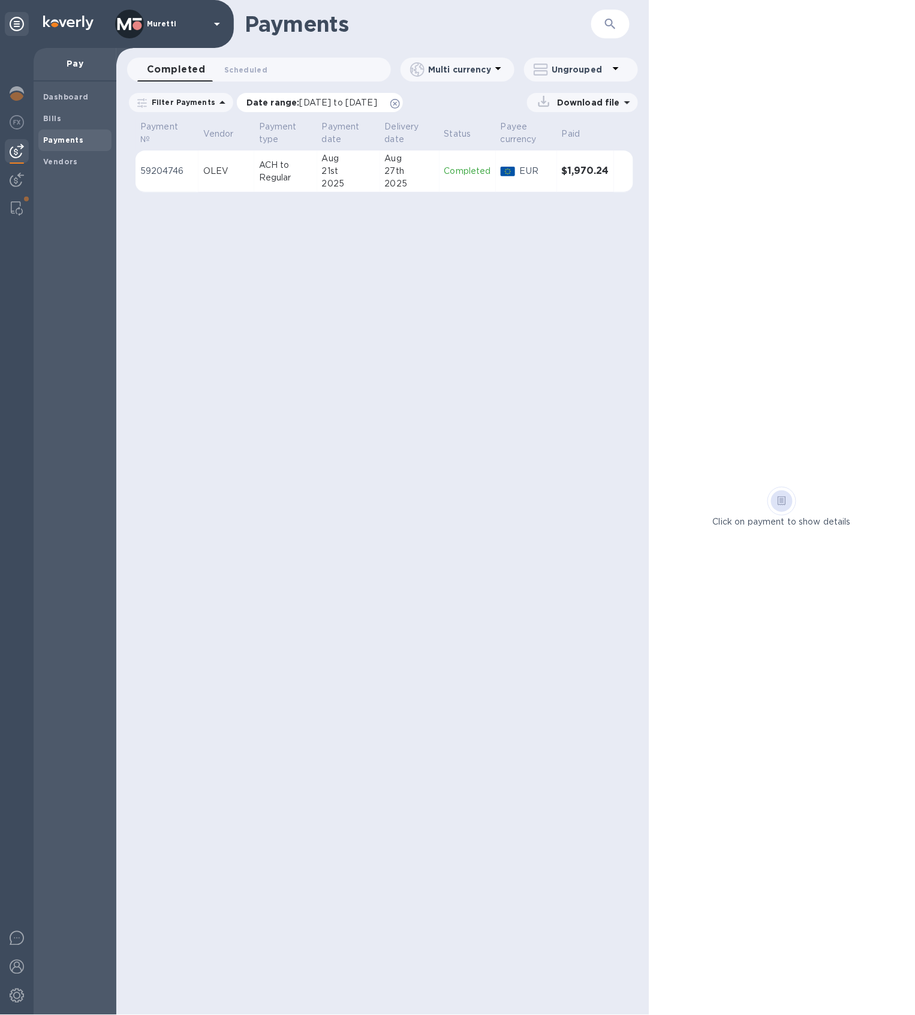
click at [400, 104] on icon at bounding box center [395, 104] width 10 height 10
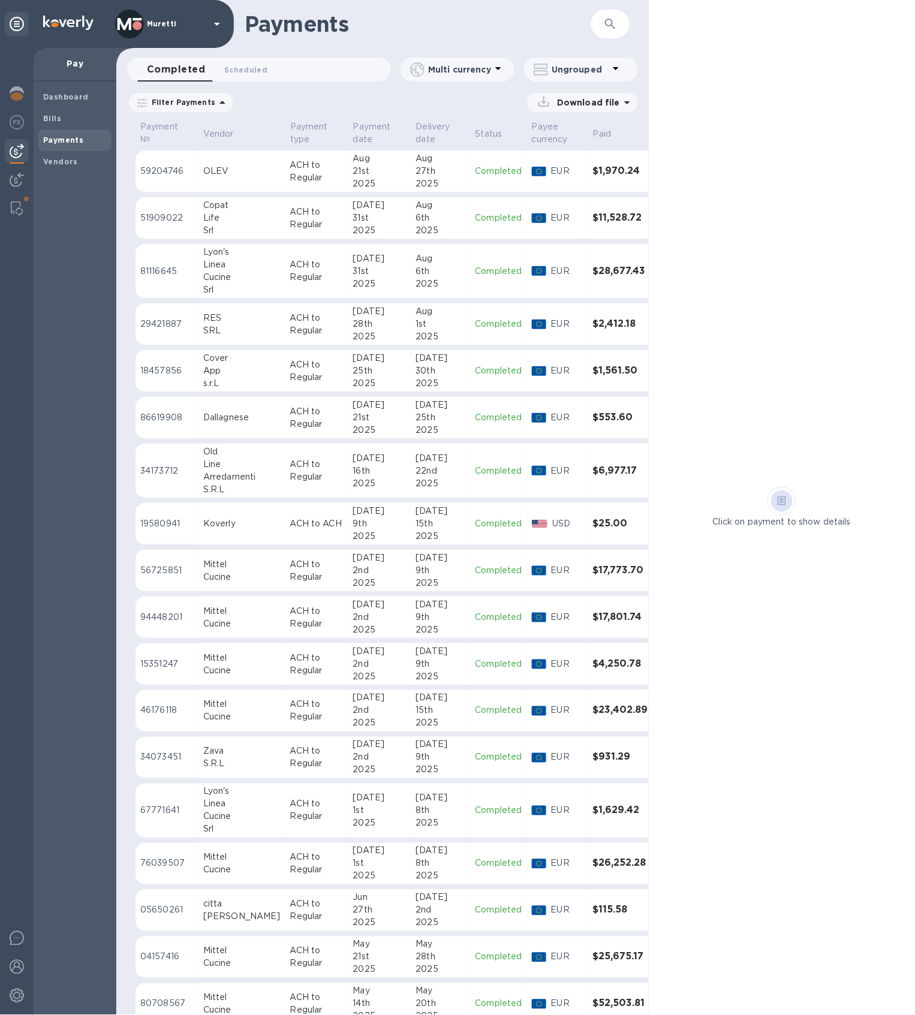
click at [228, 569] on div "Mittel" at bounding box center [241, 564] width 77 height 13
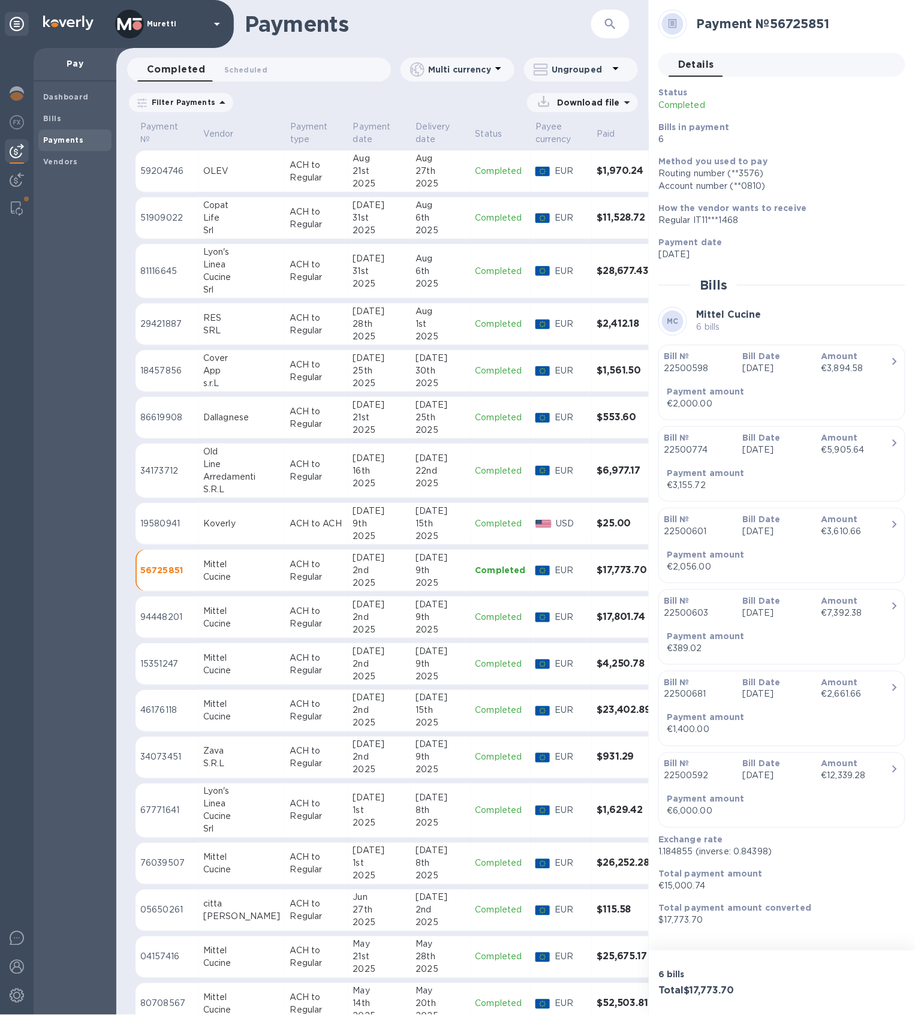
click at [222, 613] on div "Mittel" at bounding box center [241, 611] width 77 height 13
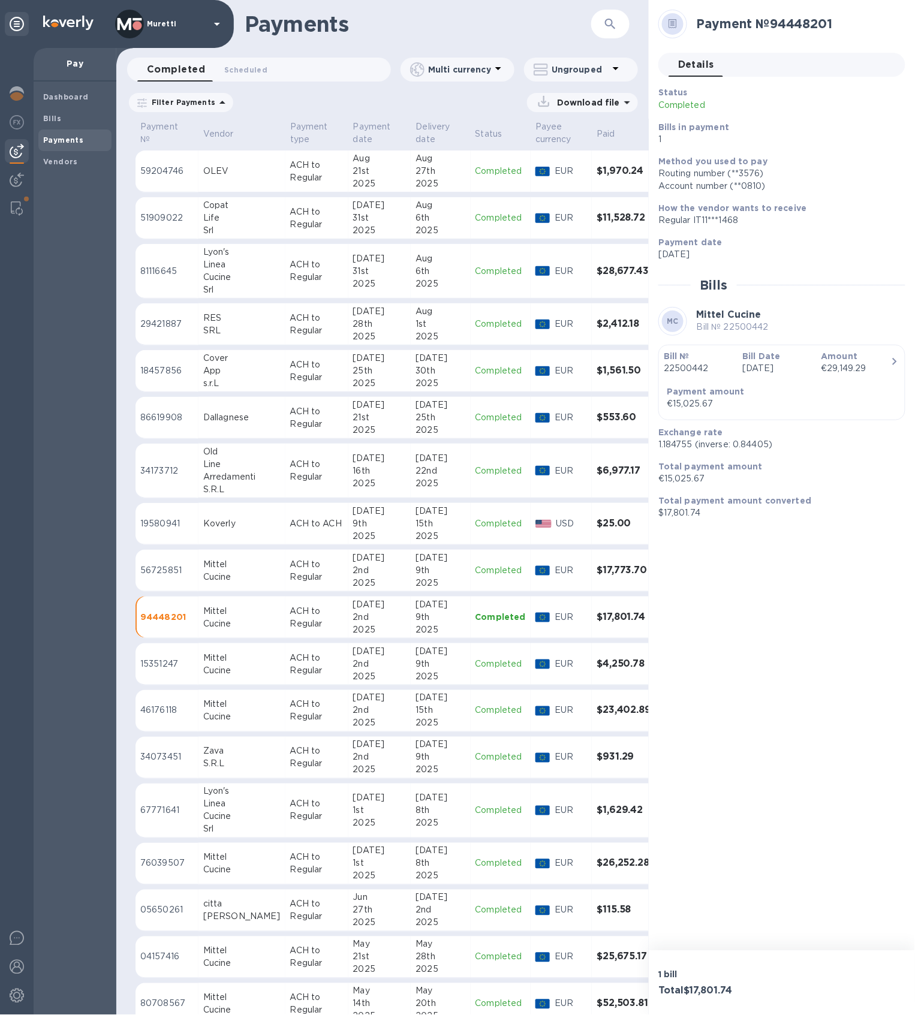
click at [216, 655] on div "Mittel" at bounding box center [241, 658] width 77 height 13
click at [224, 718] on div "Cucine" at bounding box center [241, 717] width 77 height 13
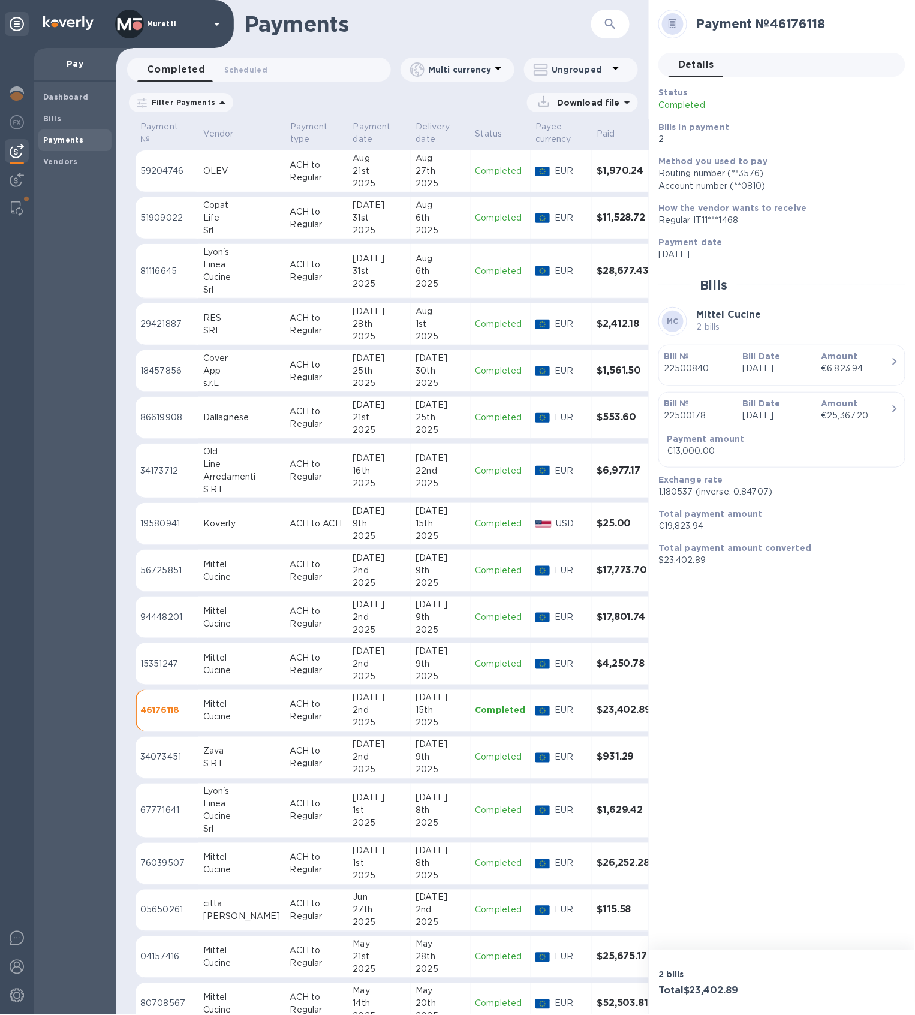
click at [212, 685] on td "Mittel Cucine" at bounding box center [241, 664] width 87 height 42
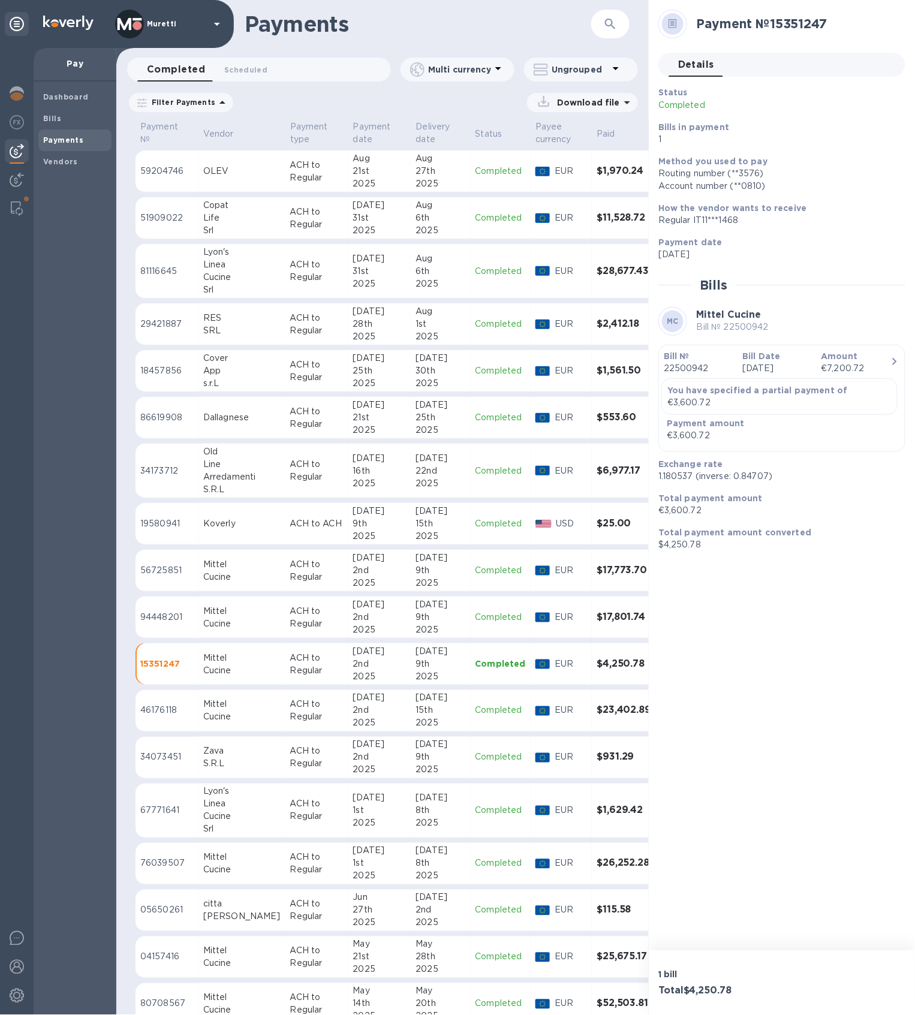
click at [213, 718] on div "Cucine" at bounding box center [241, 717] width 77 height 13
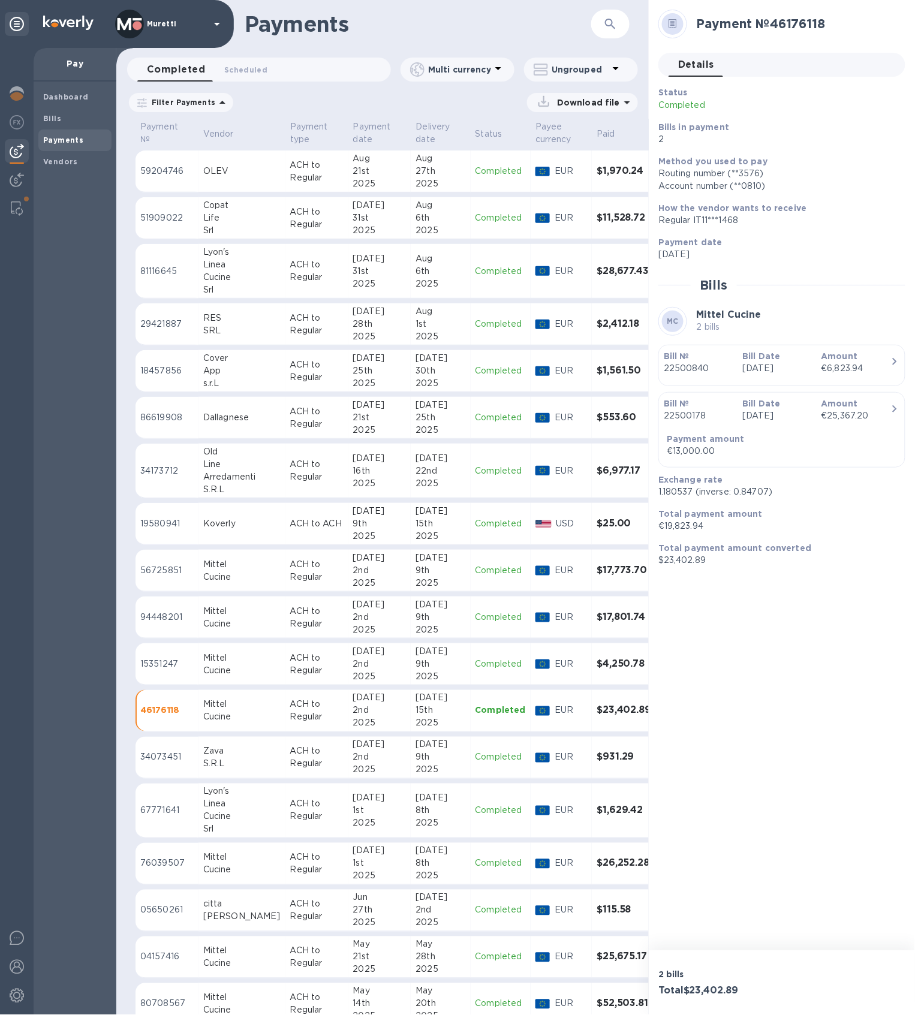
click at [231, 761] on div "Mittel" at bounding box center [241, 858] width 77 height 13
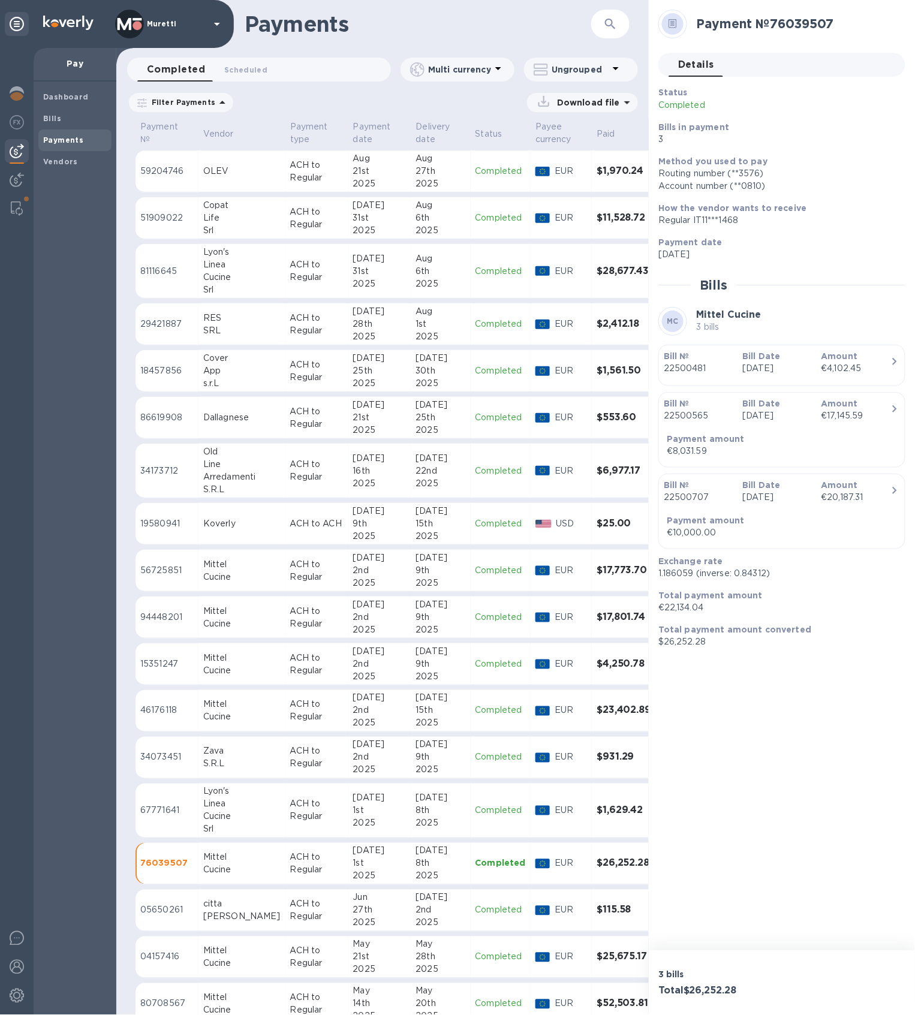
click at [236, 710] on div "Mittel" at bounding box center [241, 705] width 77 height 13
